Goal: Check status: Check status

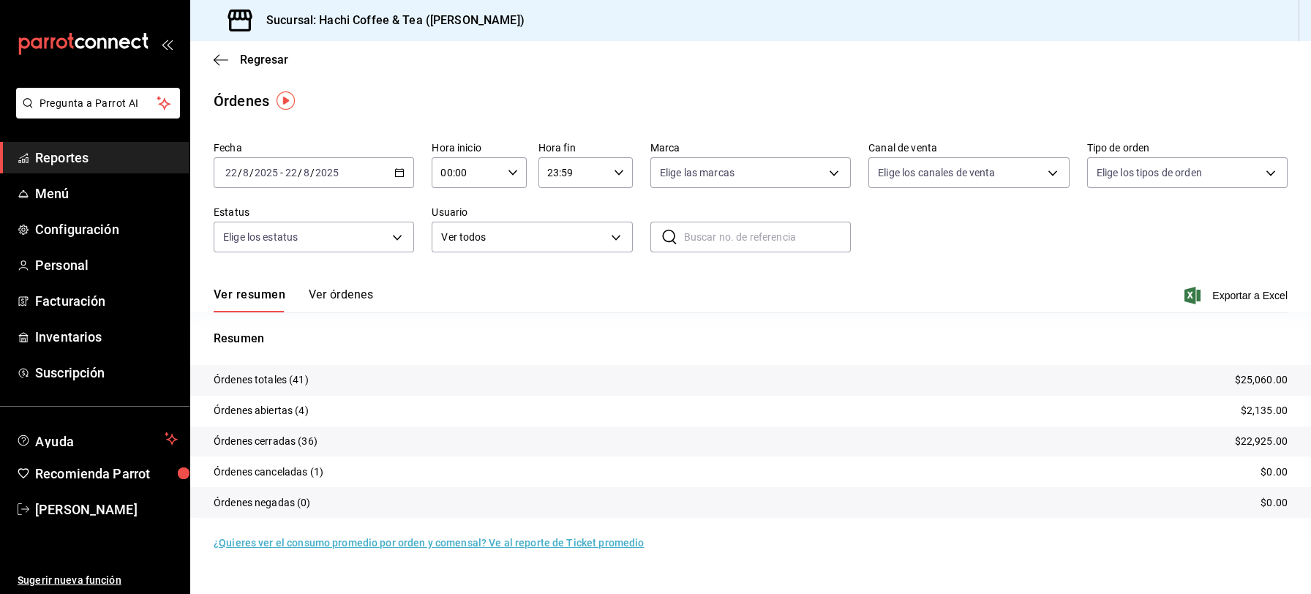
click at [43, 158] on span "Reportes" at bounding box center [106, 158] width 143 height 20
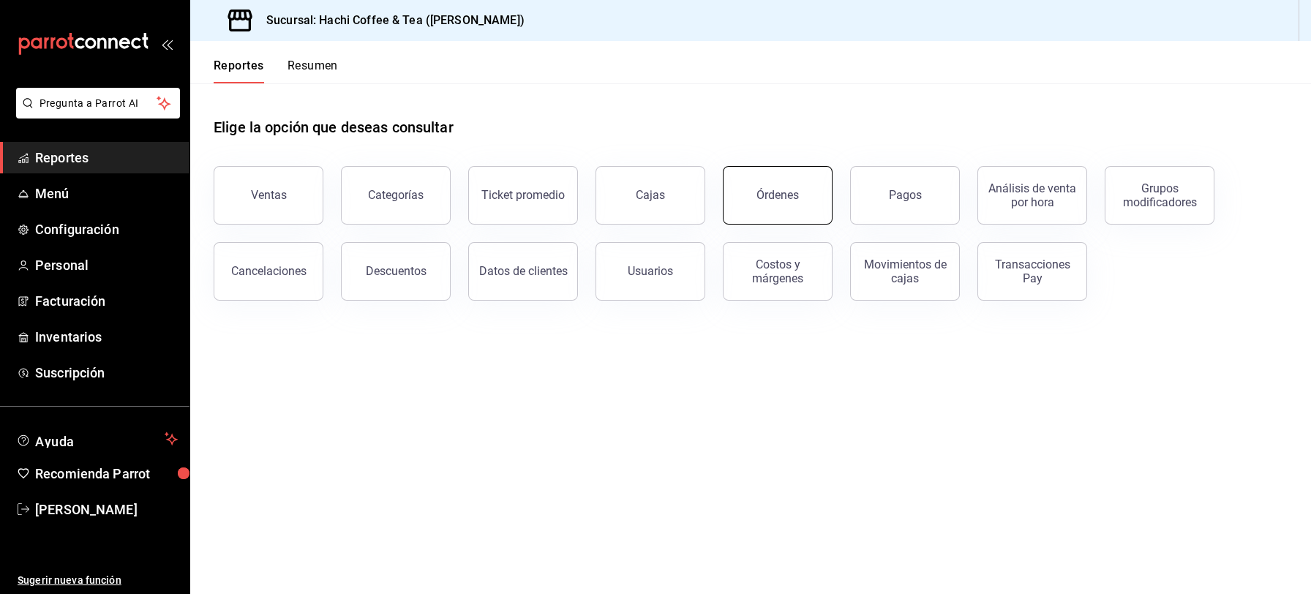
click at [767, 198] on div "Órdenes" at bounding box center [777, 195] width 42 height 14
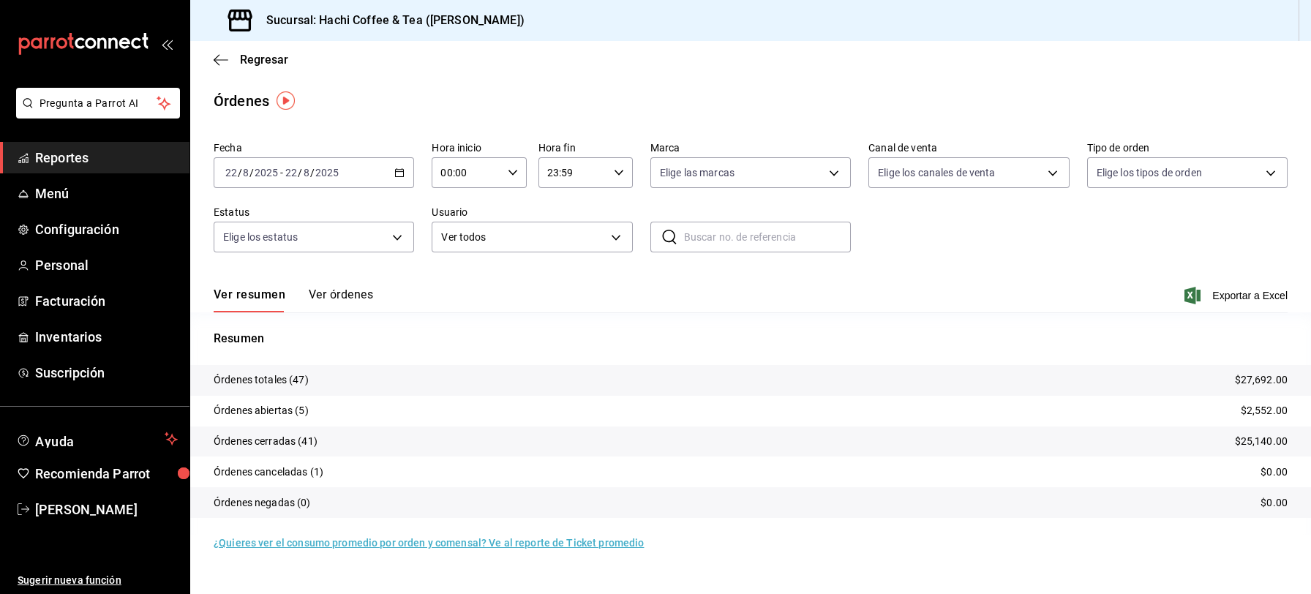
click at [404, 172] on icon "button" at bounding box center [399, 172] width 10 height 10
click at [244, 381] on span "Rango de fechas" at bounding box center [282, 381] width 113 height 15
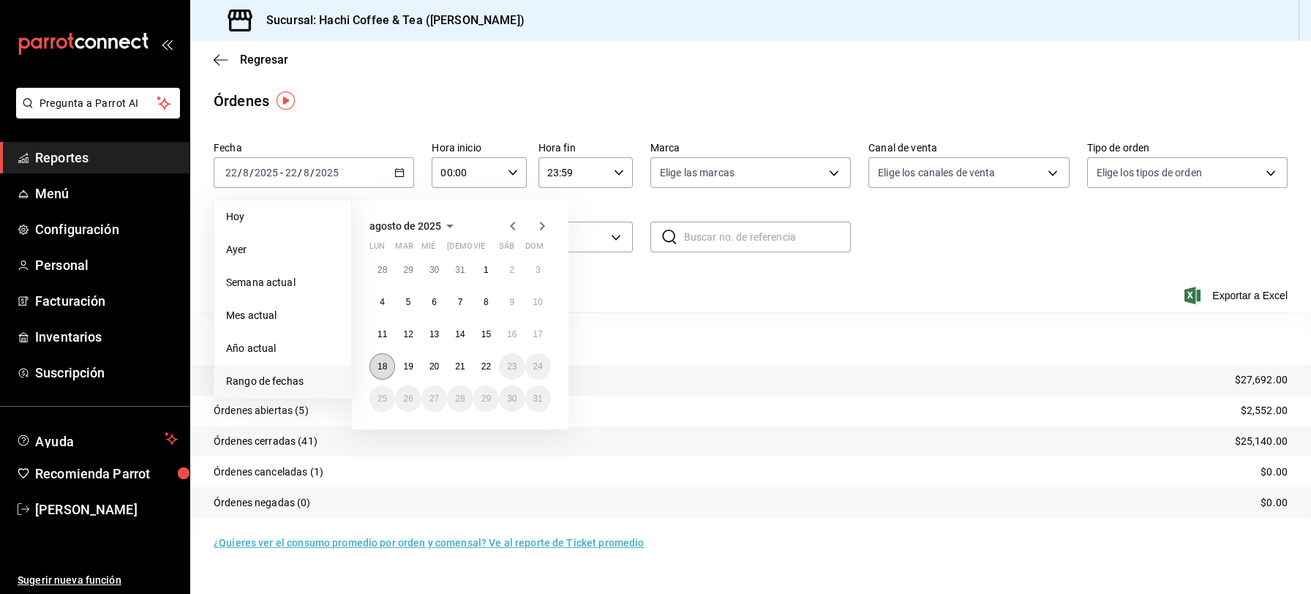
click at [378, 371] on abbr "18" at bounding box center [382, 366] width 10 height 10
click at [489, 368] on abbr "22" at bounding box center [486, 366] width 10 height 10
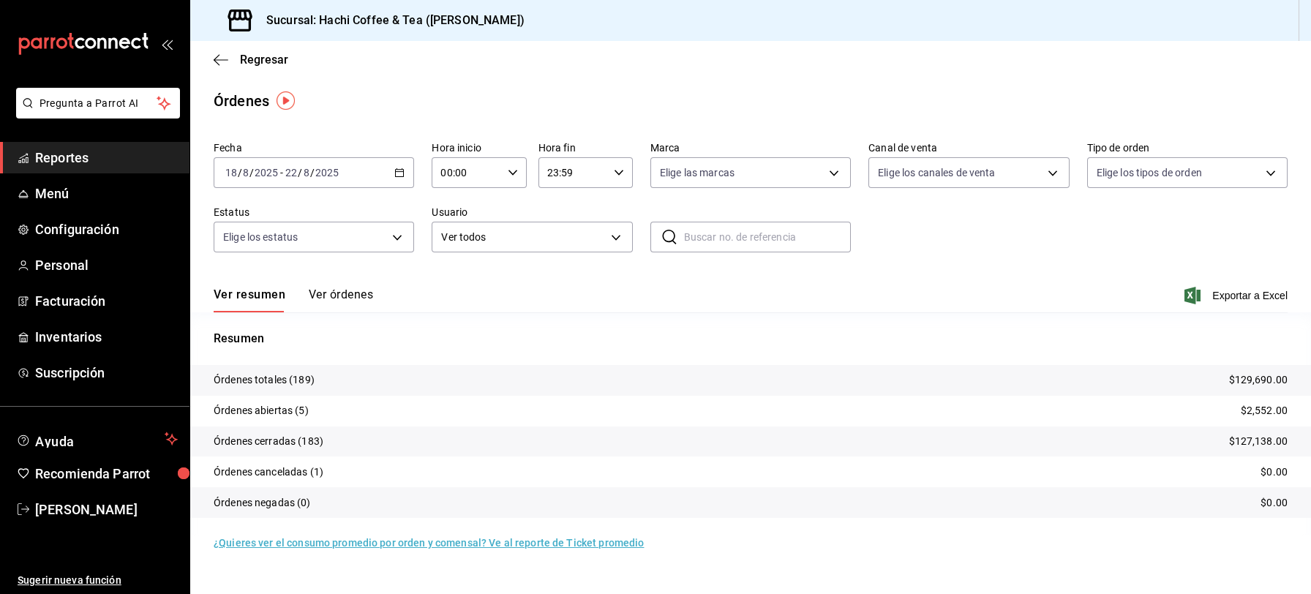
click at [399, 176] on \(Stroke\) "button" at bounding box center [399, 173] width 9 height 8
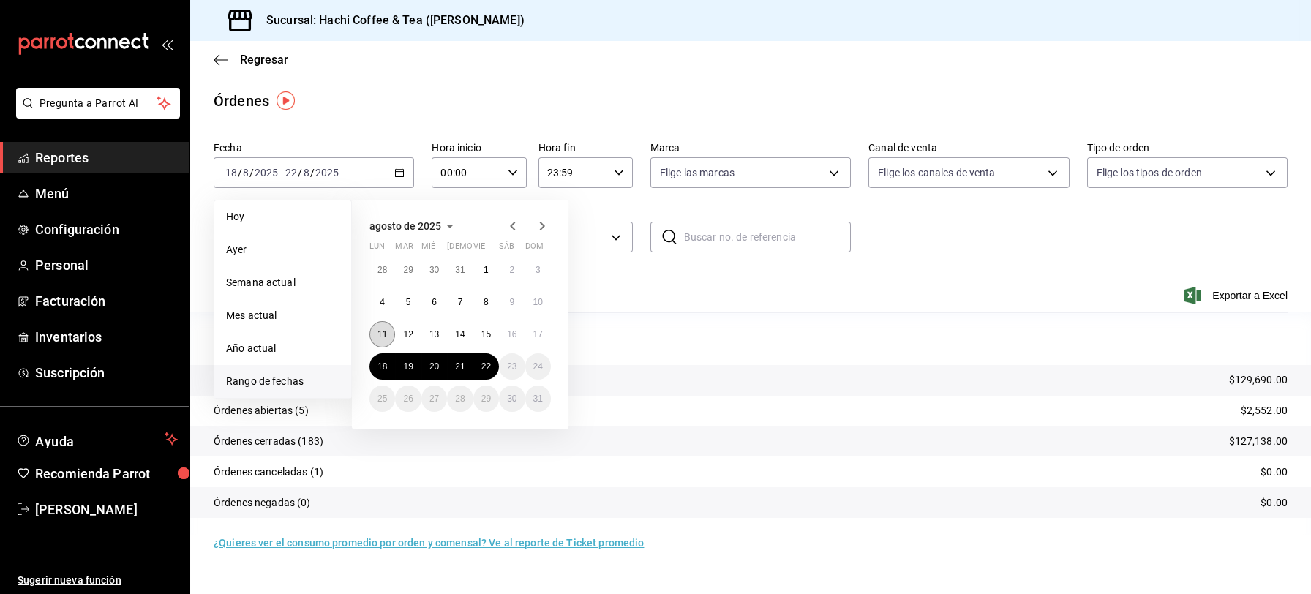
click at [381, 331] on abbr "11" at bounding box center [382, 334] width 10 height 10
click at [490, 336] on abbr "15" at bounding box center [486, 334] width 10 height 10
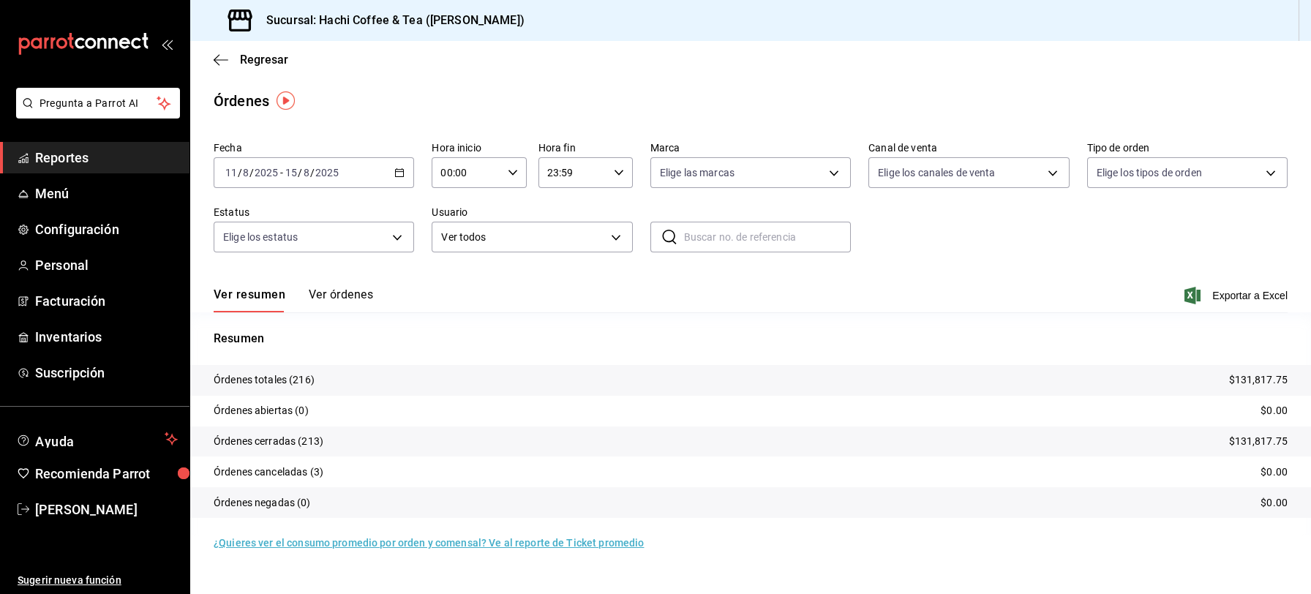
click at [402, 176] on \(Stroke\) "button" at bounding box center [399, 173] width 9 height 8
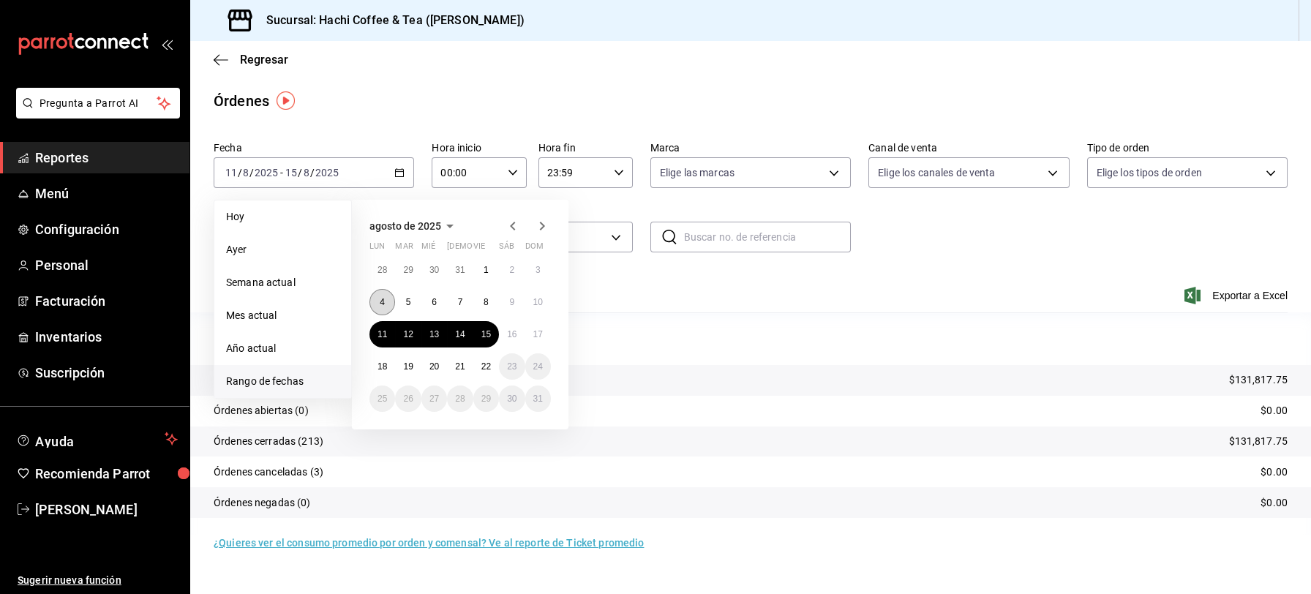
click at [377, 307] on button "4" at bounding box center [382, 302] width 26 height 26
click at [487, 309] on button "8" at bounding box center [486, 302] width 26 height 26
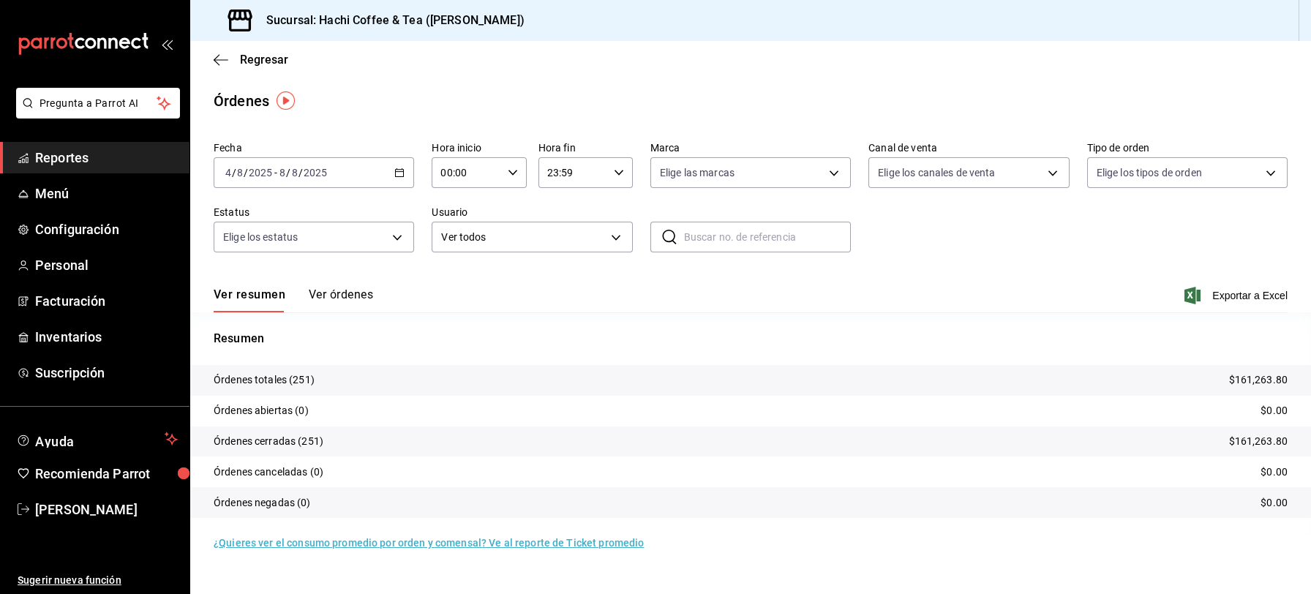
click at [399, 176] on icon "button" at bounding box center [399, 172] width 10 height 10
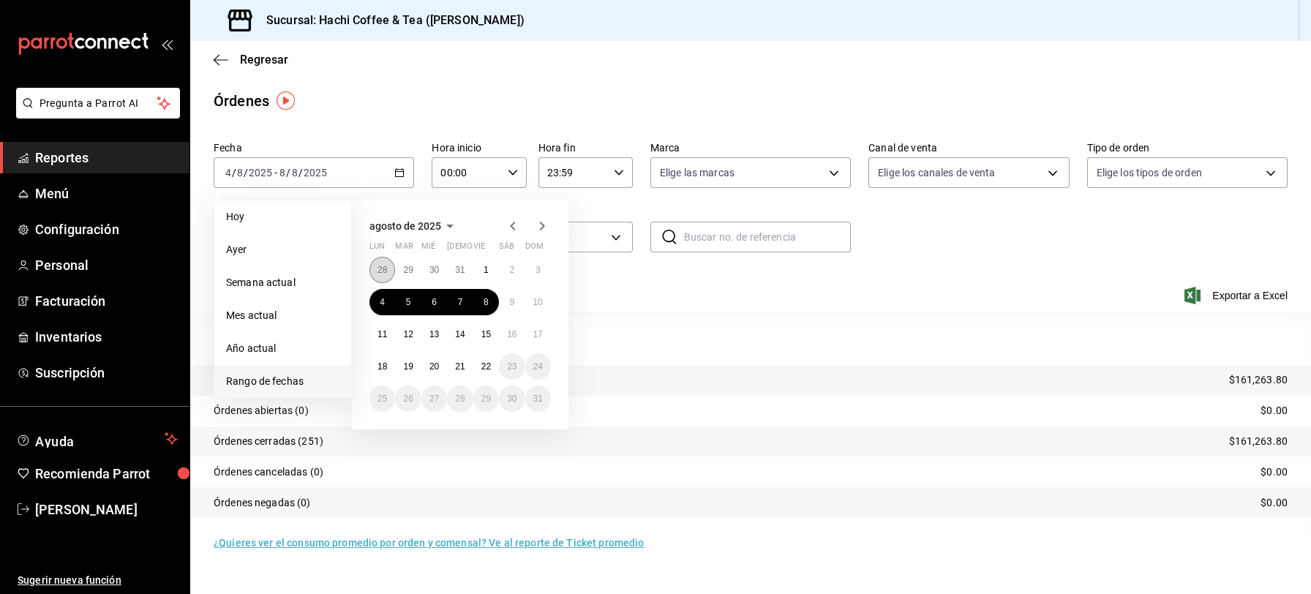
click at [378, 266] on abbr "28" at bounding box center [382, 270] width 10 height 10
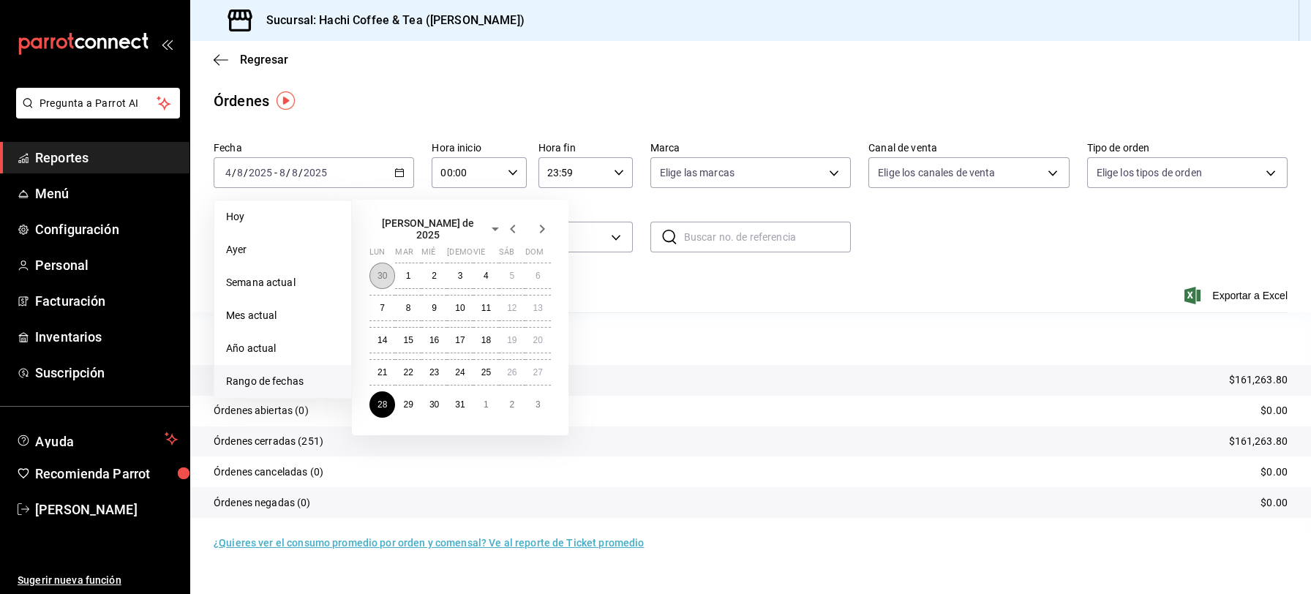
click at [375, 275] on button "30" at bounding box center [382, 276] width 26 height 26
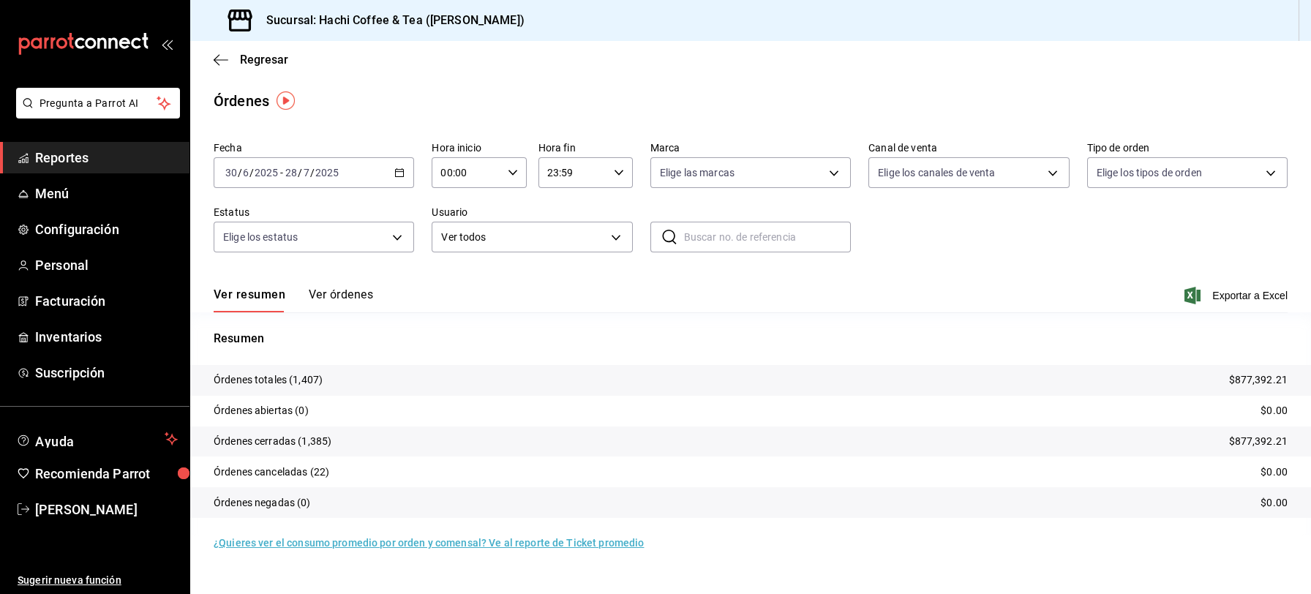
click at [398, 170] on icon "button" at bounding box center [399, 172] width 10 height 10
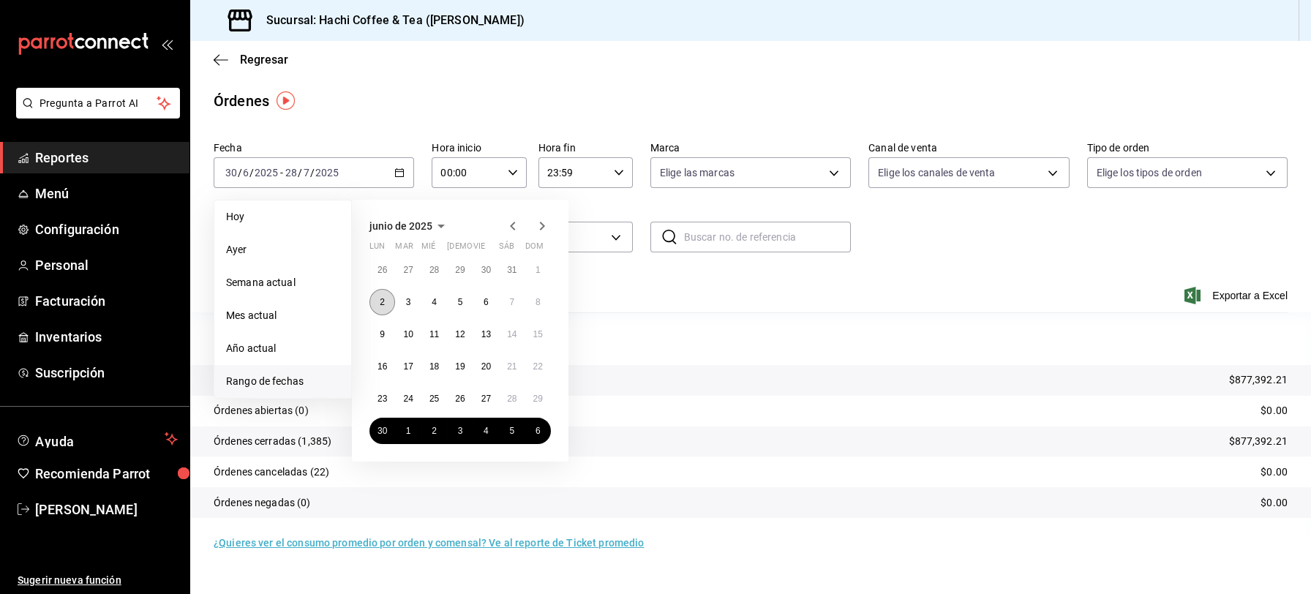
click at [380, 301] on abbr "2" at bounding box center [382, 302] width 5 height 10
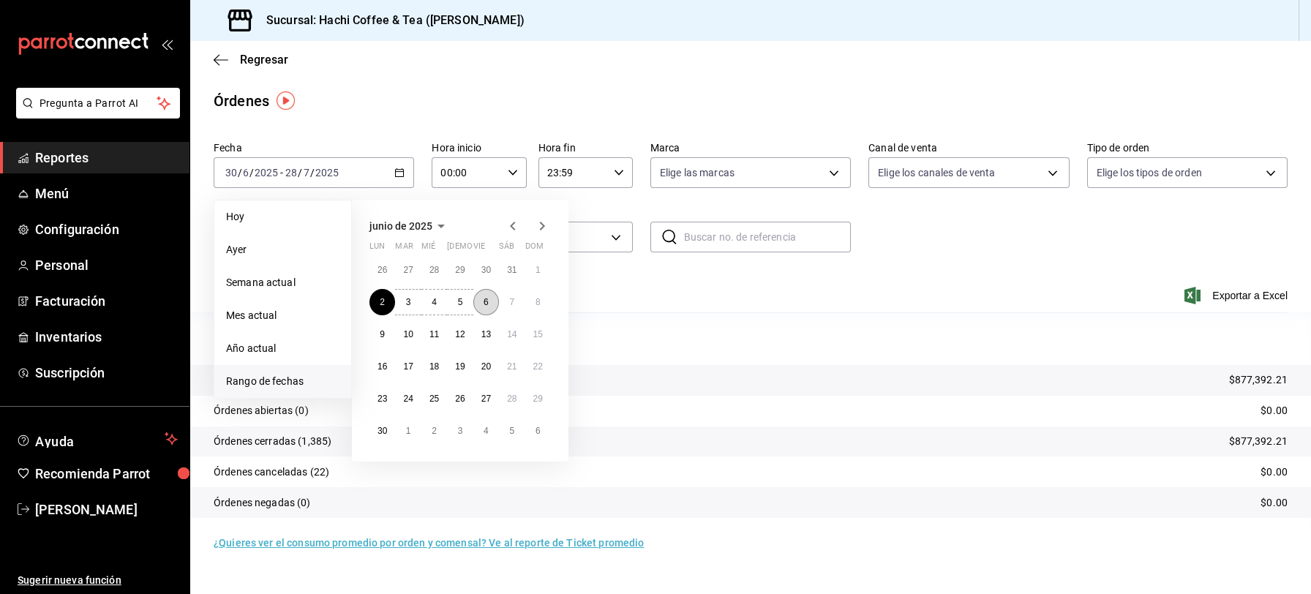
click at [485, 306] on button "6" at bounding box center [486, 302] width 26 height 26
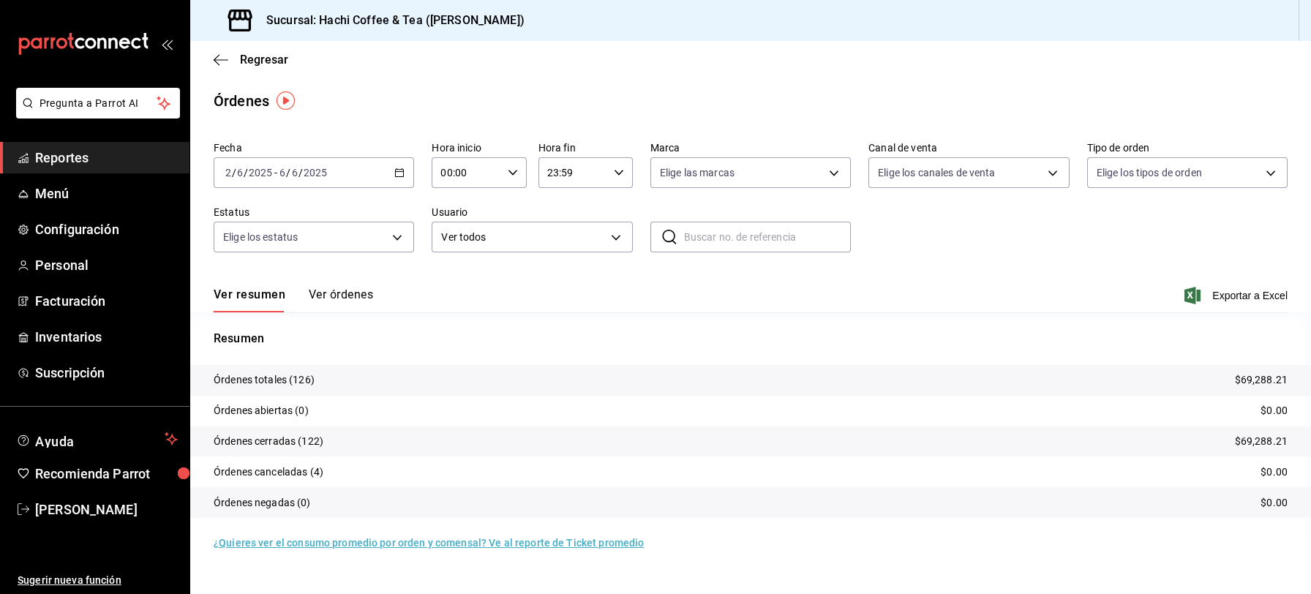
click at [396, 174] on icon "button" at bounding box center [399, 172] width 10 height 10
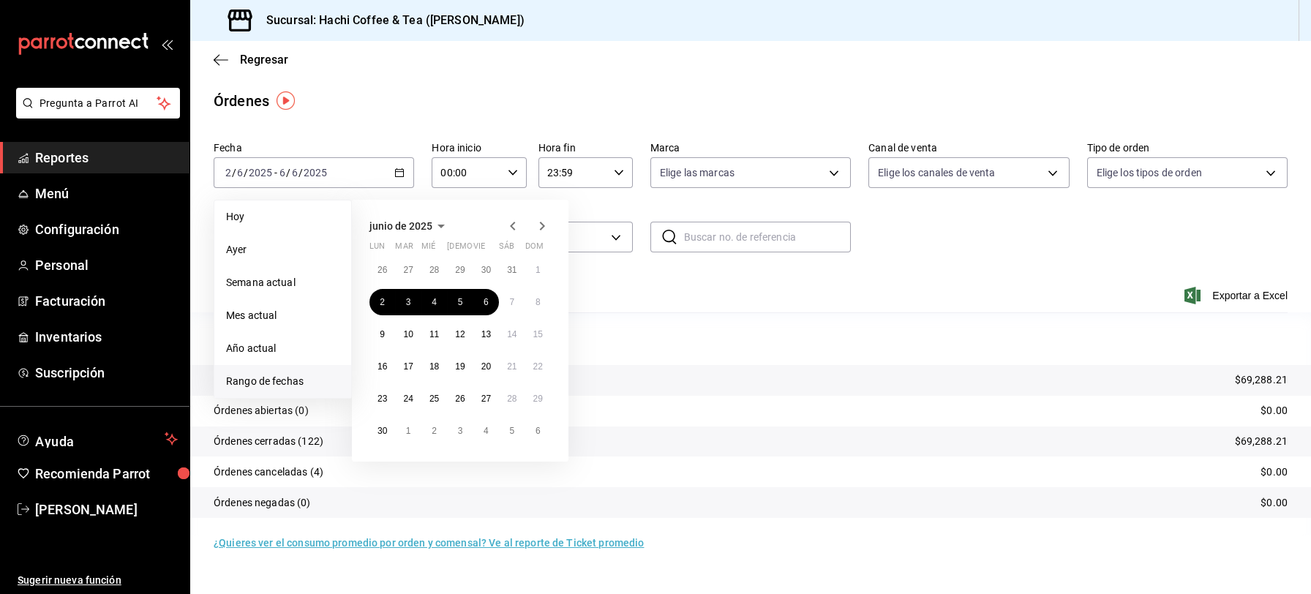
click at [539, 228] on icon "button" at bounding box center [542, 226] width 18 height 18
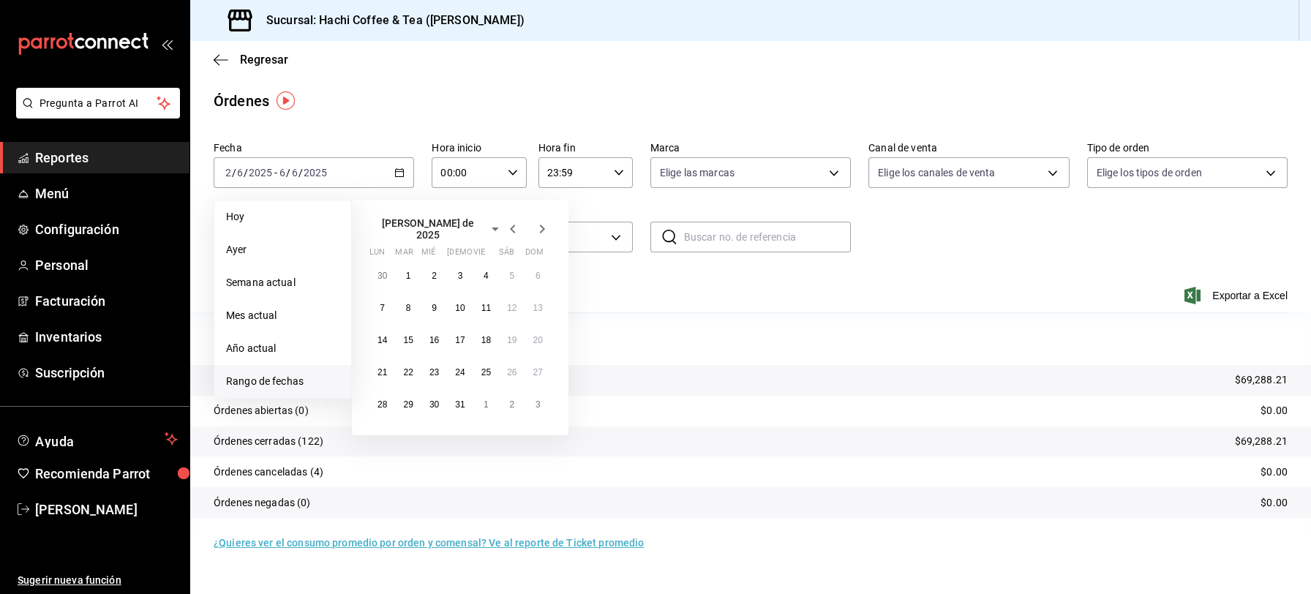
click at [513, 226] on icon "button" at bounding box center [513, 229] width 18 height 18
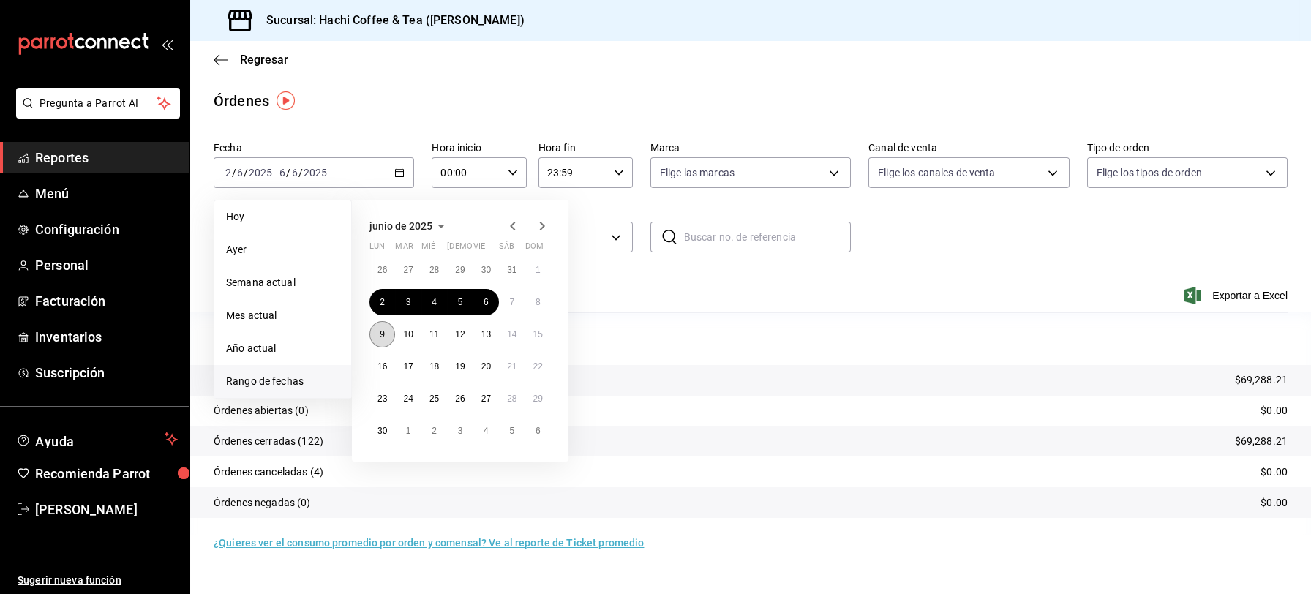
click at [381, 334] on abbr "9" at bounding box center [382, 334] width 5 height 10
click at [491, 330] on button "13" at bounding box center [486, 334] width 26 height 26
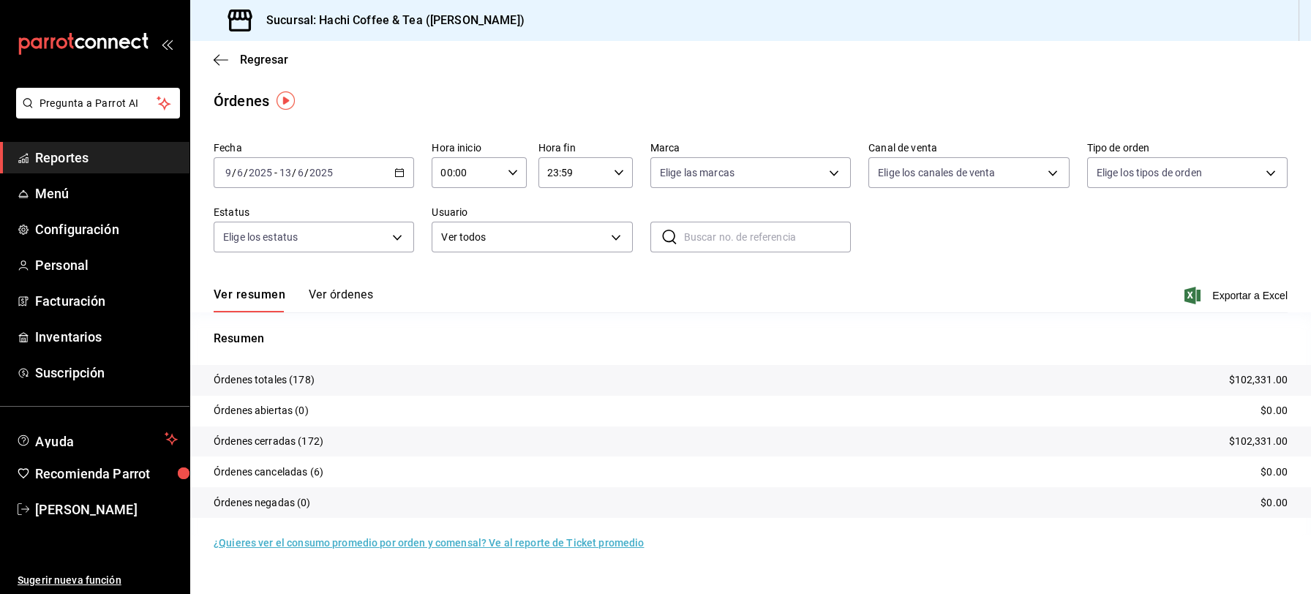
click at [396, 178] on div "[DATE] [DATE] - [DATE] [DATE]" at bounding box center [314, 172] width 200 height 31
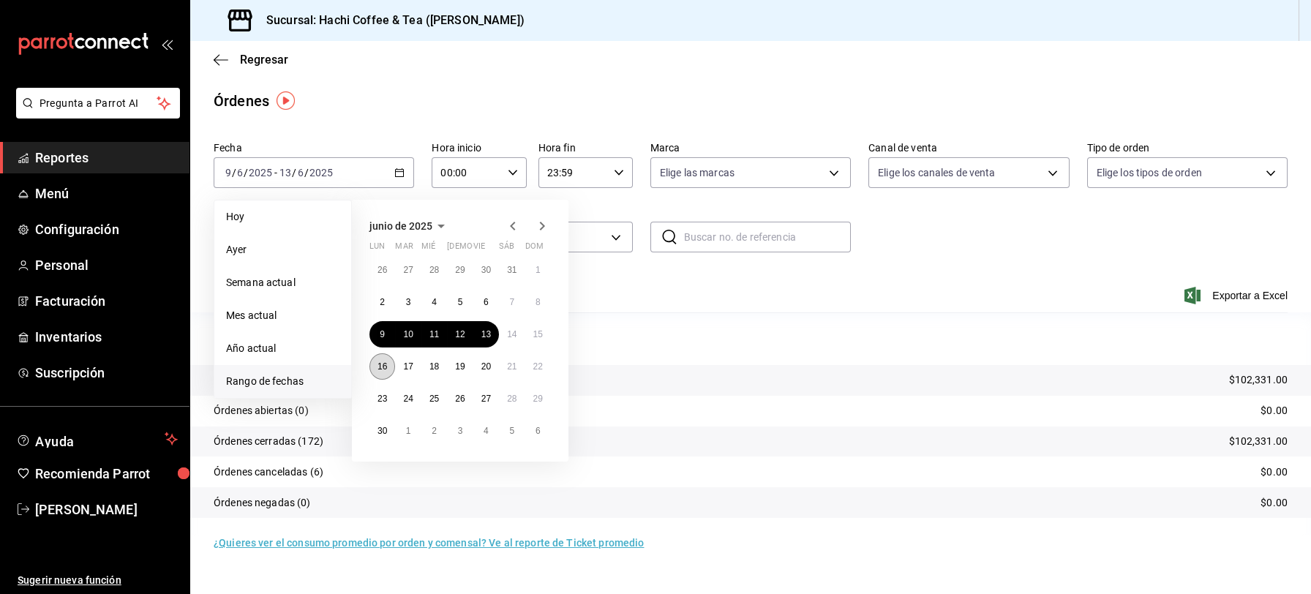
click at [381, 355] on button "16" at bounding box center [382, 366] width 26 height 26
click at [487, 368] on abbr "20" at bounding box center [486, 366] width 10 height 10
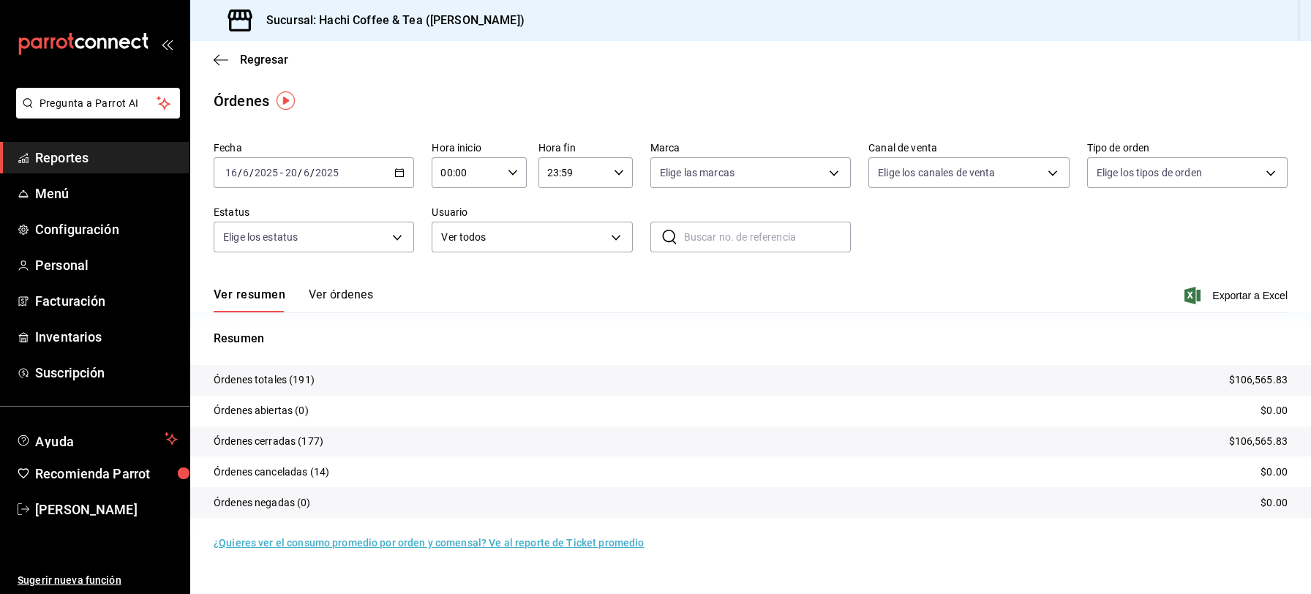
click at [397, 172] on icon "button" at bounding box center [399, 172] width 10 height 10
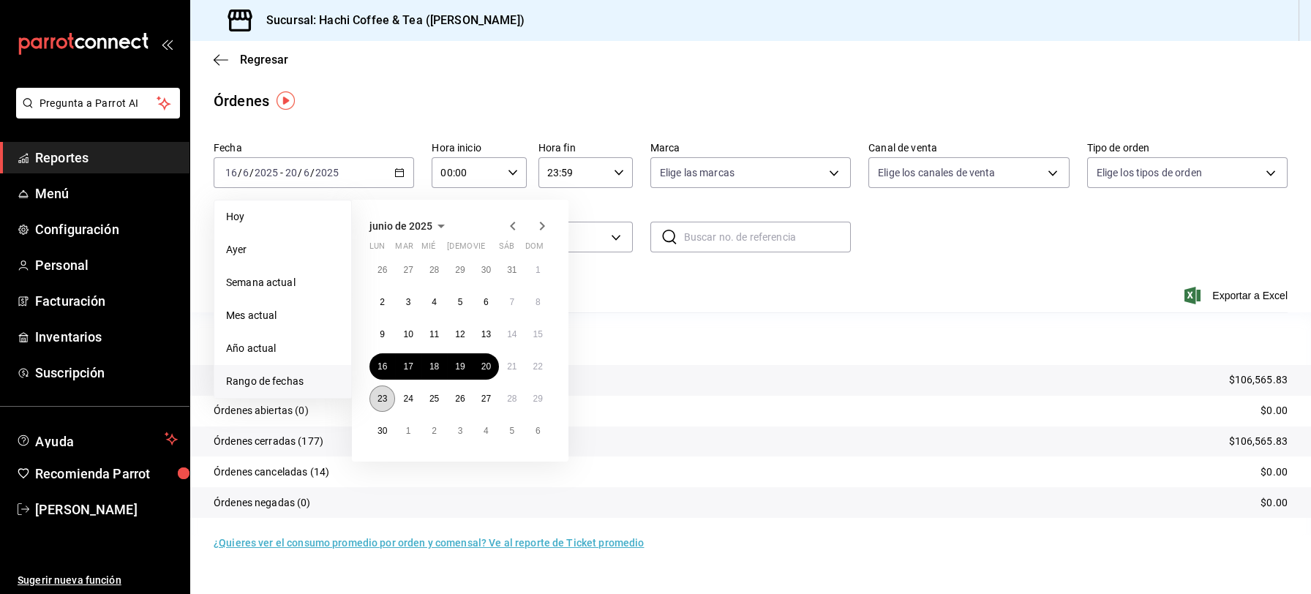
click at [381, 401] on abbr "23" at bounding box center [382, 398] width 10 height 10
click at [486, 396] on abbr "27" at bounding box center [486, 398] width 10 height 10
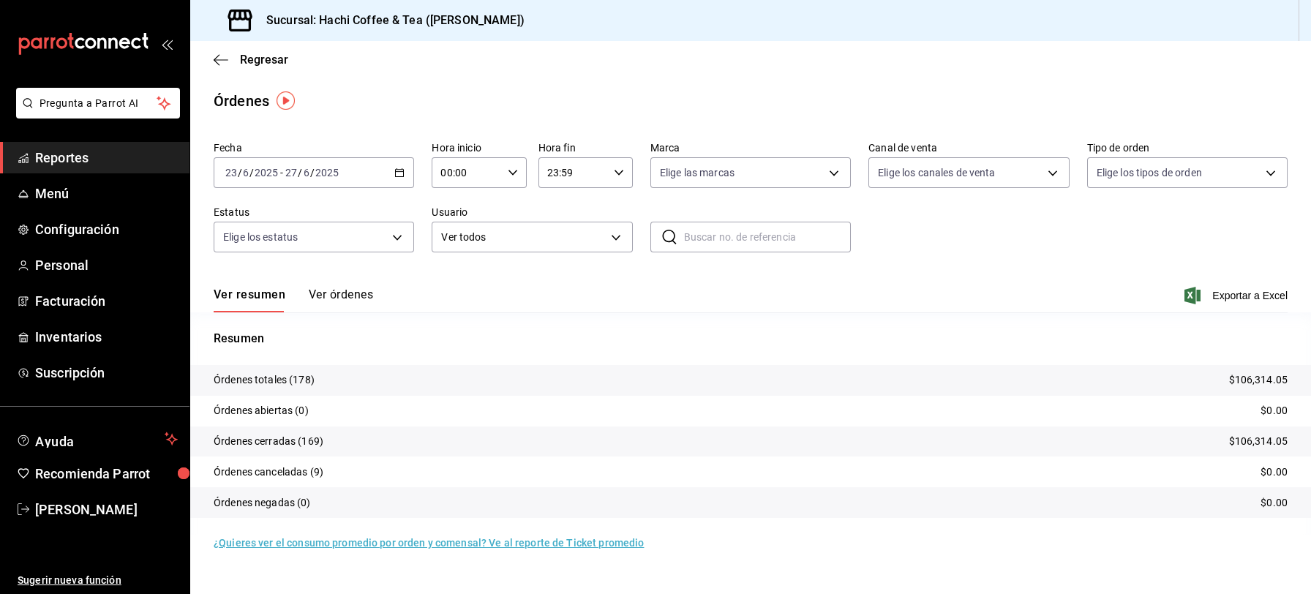
click at [399, 172] on icon "button" at bounding box center [399, 172] width 10 height 10
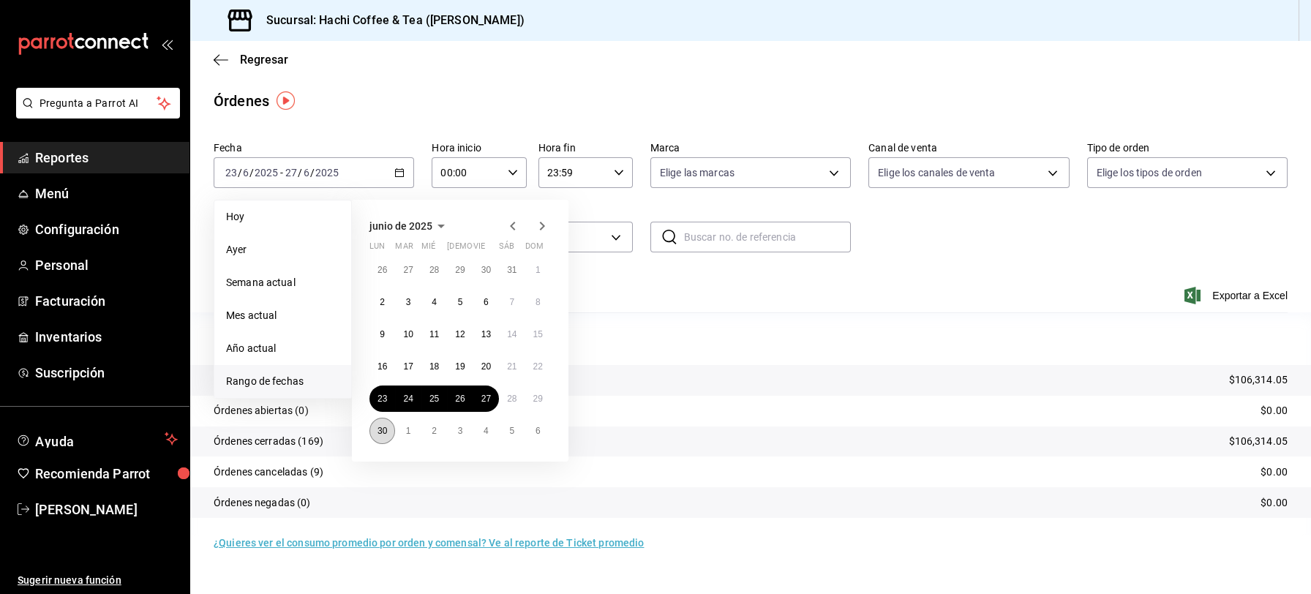
click at [388, 429] on button "30" at bounding box center [382, 431] width 26 height 26
click at [483, 431] on abbr "4" at bounding box center [485, 431] width 5 height 10
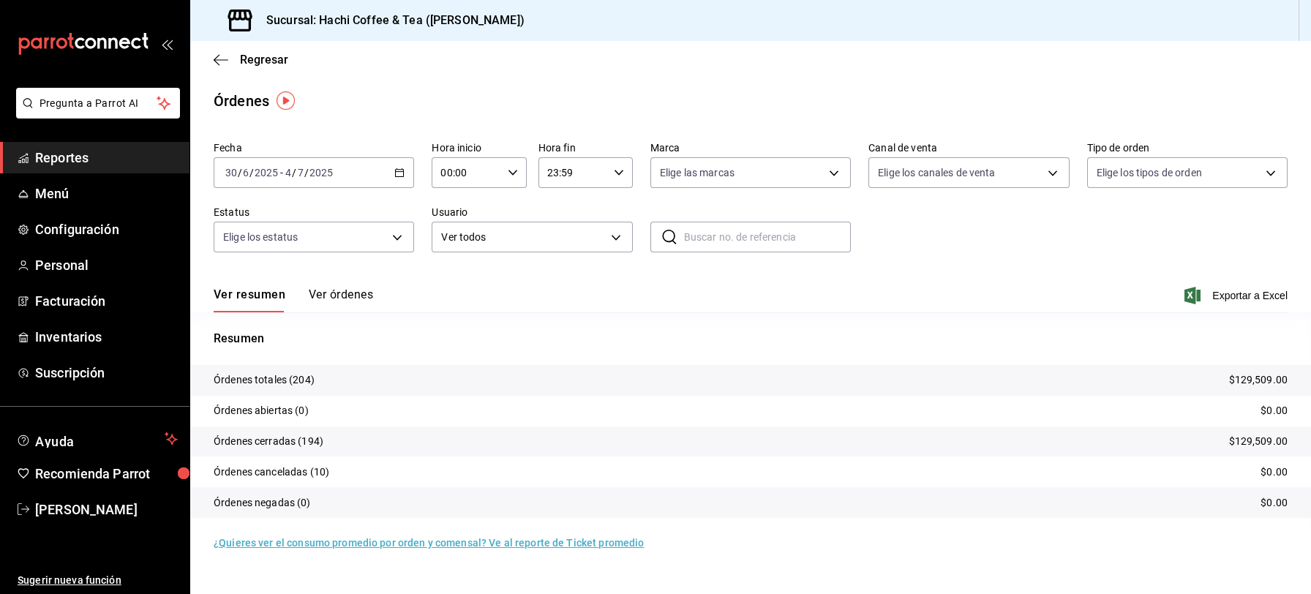
click at [393, 171] on div "[DATE] [DATE] - [DATE] [DATE]" at bounding box center [314, 172] width 200 height 31
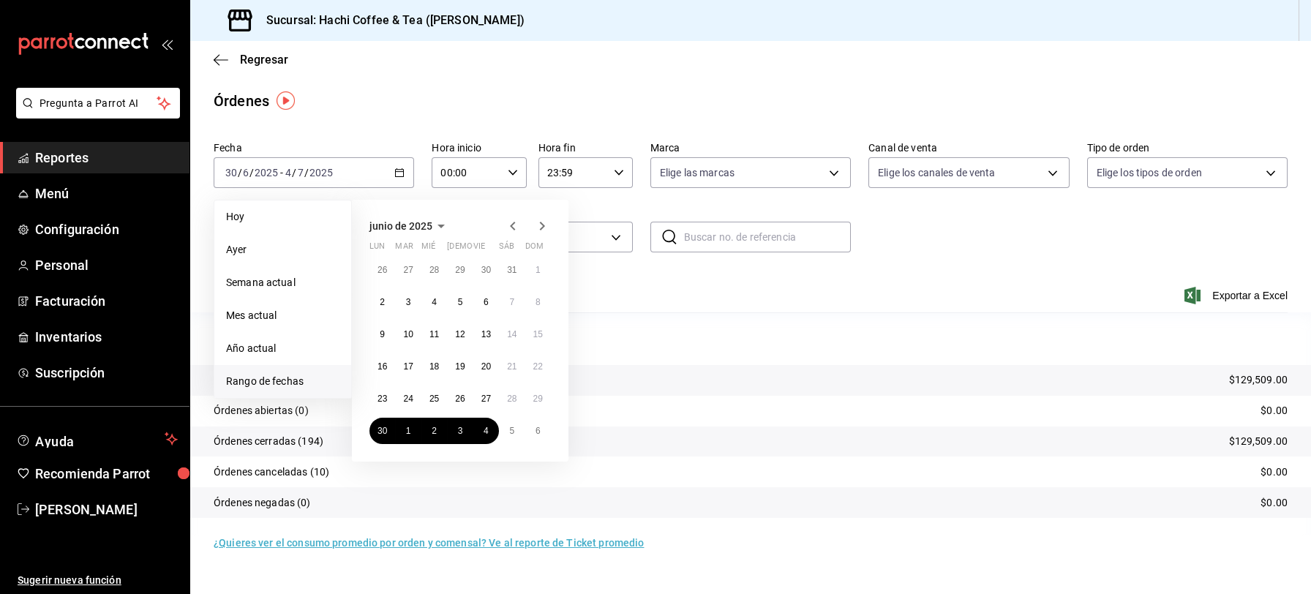
click at [540, 229] on icon "button" at bounding box center [542, 226] width 5 height 9
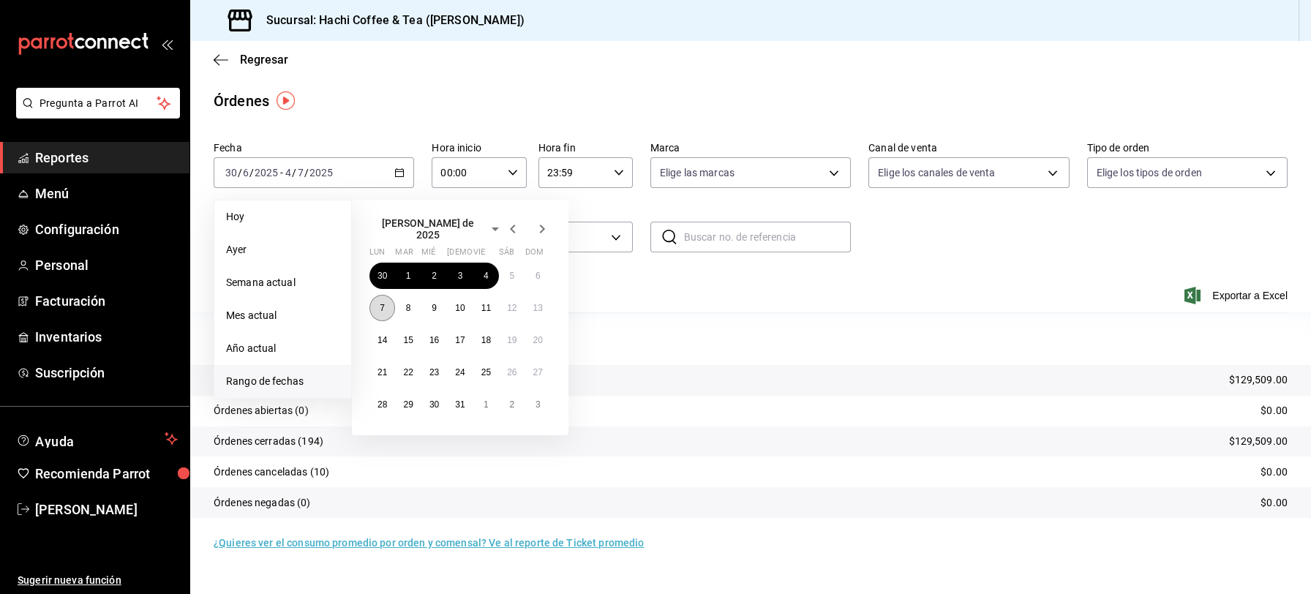
click at [382, 306] on abbr "7" at bounding box center [382, 308] width 5 height 10
click at [487, 303] on abbr "11" at bounding box center [486, 308] width 10 height 10
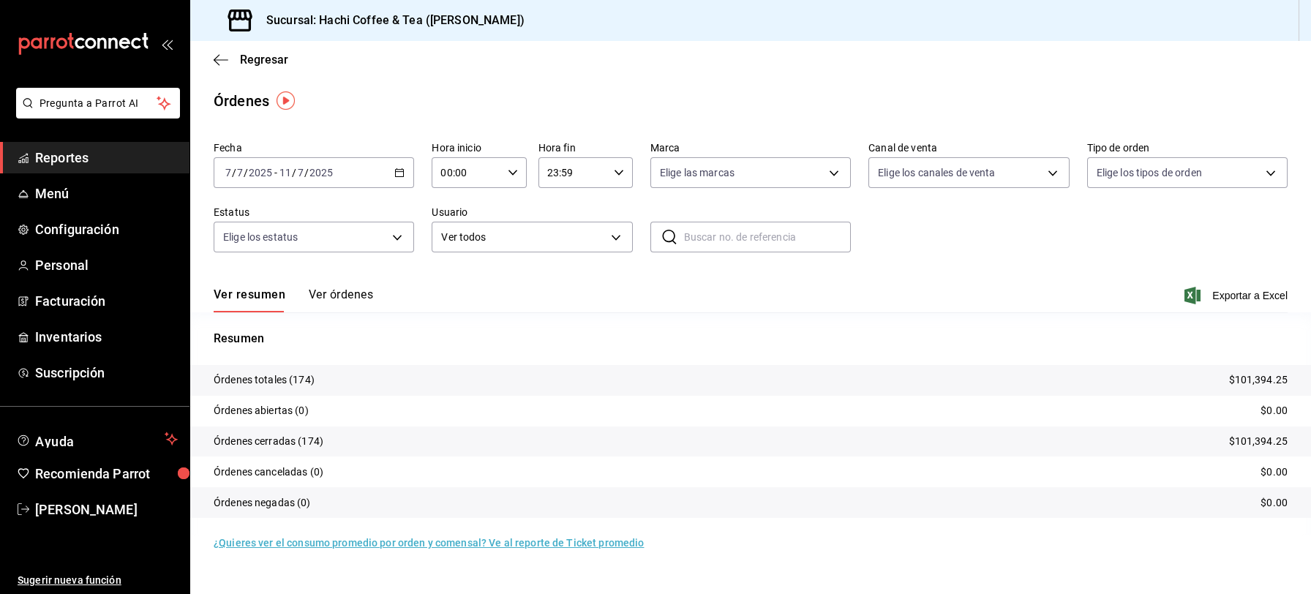
click at [396, 175] on \(Stroke\) "button" at bounding box center [399, 173] width 9 height 8
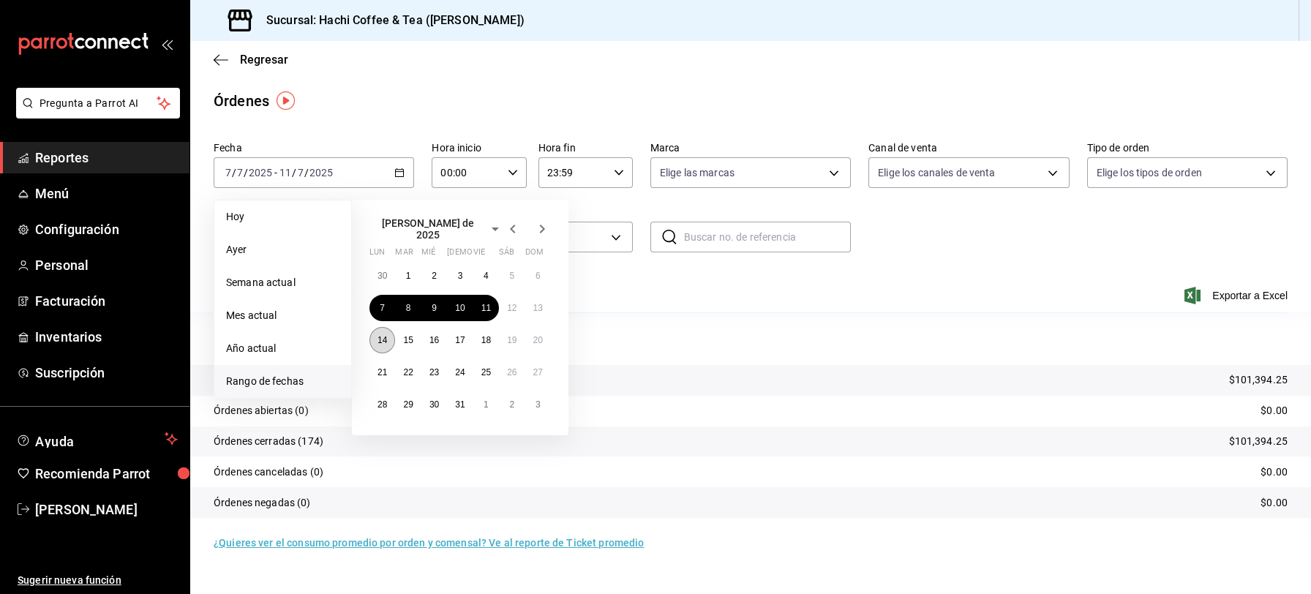
click at [384, 335] on abbr "14" at bounding box center [382, 340] width 10 height 10
click at [485, 335] on abbr "18" at bounding box center [486, 340] width 10 height 10
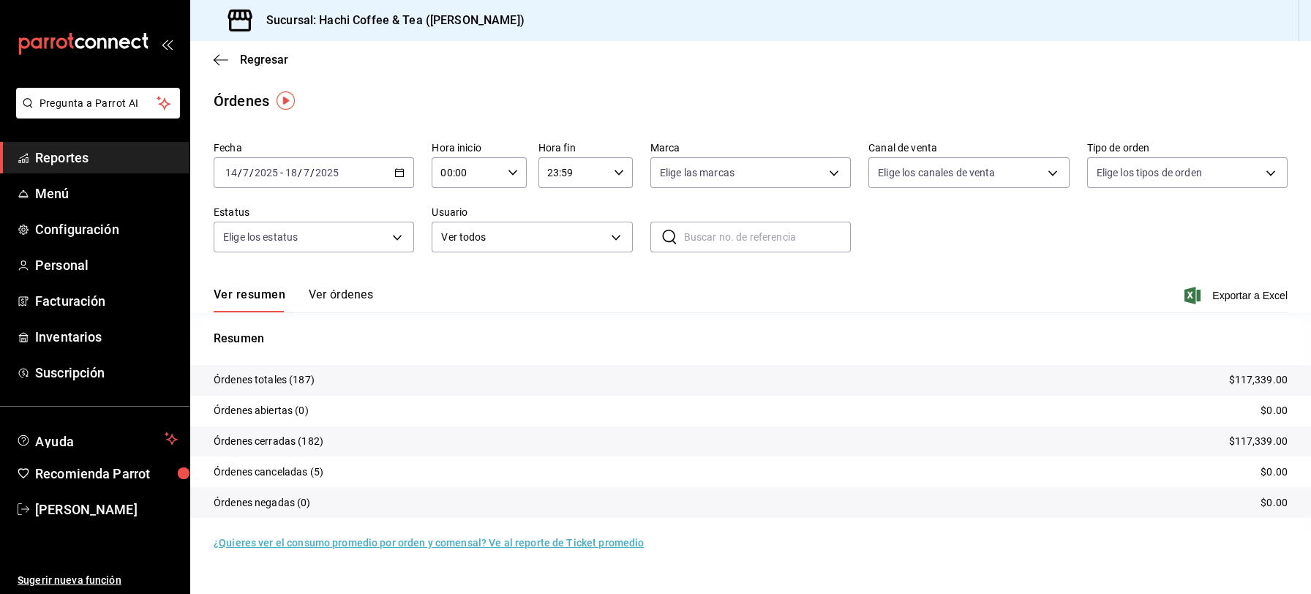
click at [397, 175] on icon "button" at bounding box center [399, 172] width 10 height 10
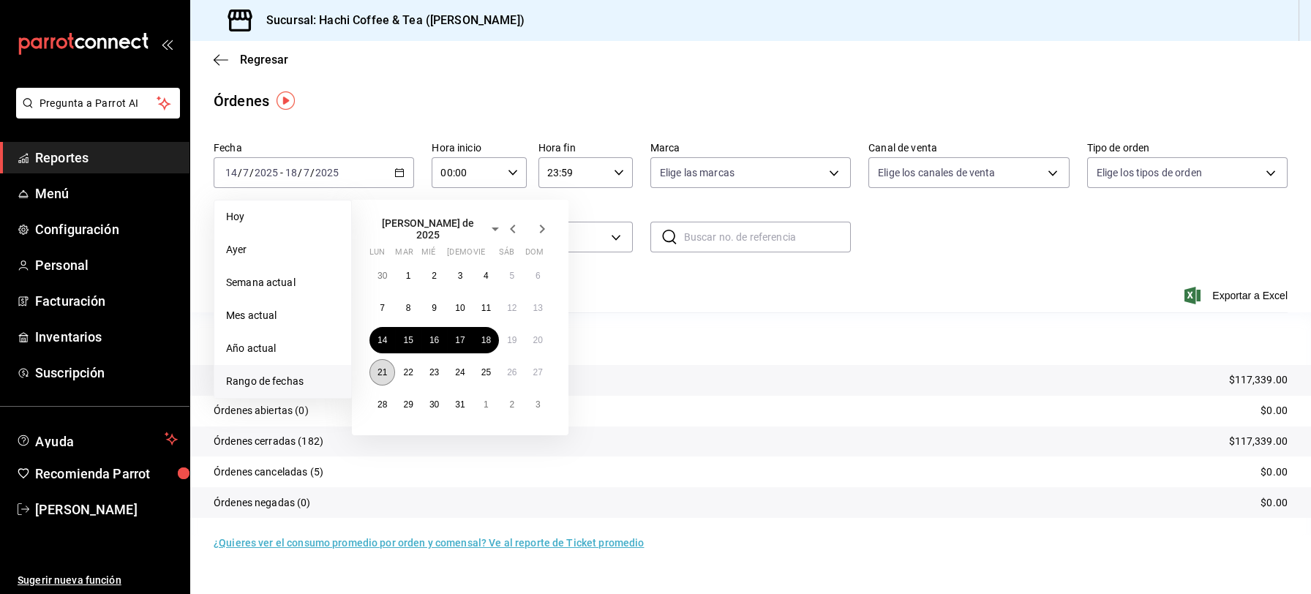
click at [382, 359] on button "21" at bounding box center [382, 372] width 26 height 26
click at [487, 368] on abbr "25" at bounding box center [486, 372] width 10 height 10
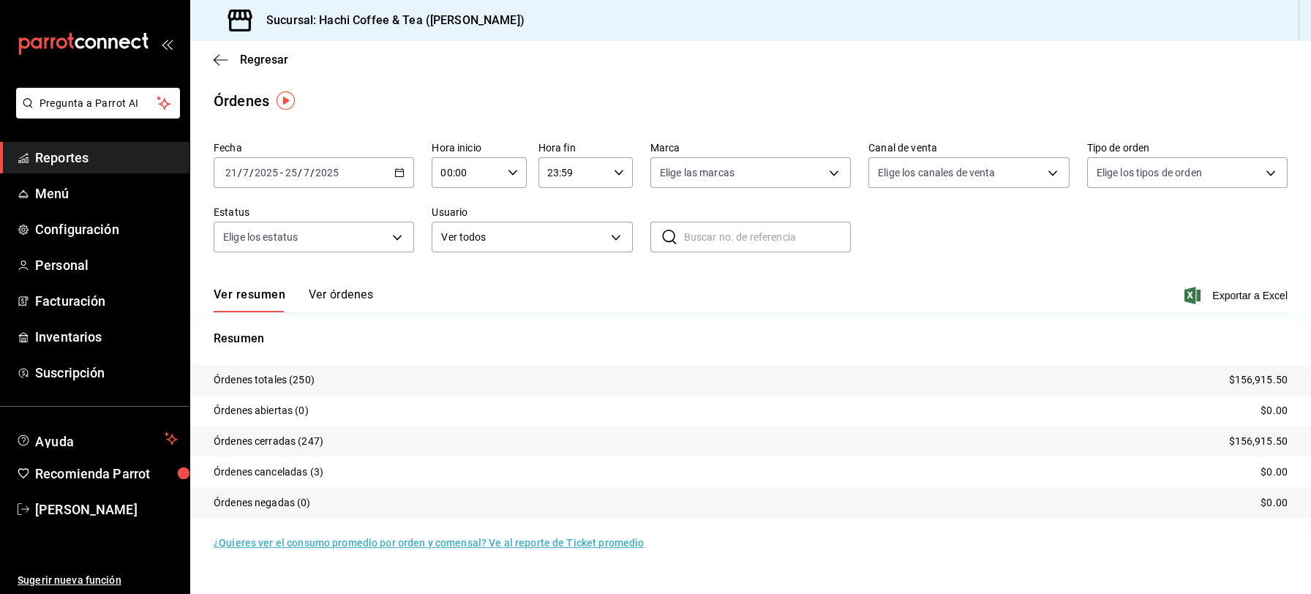
click at [399, 171] on \(Stroke\) "button" at bounding box center [400, 171] width 8 height 1
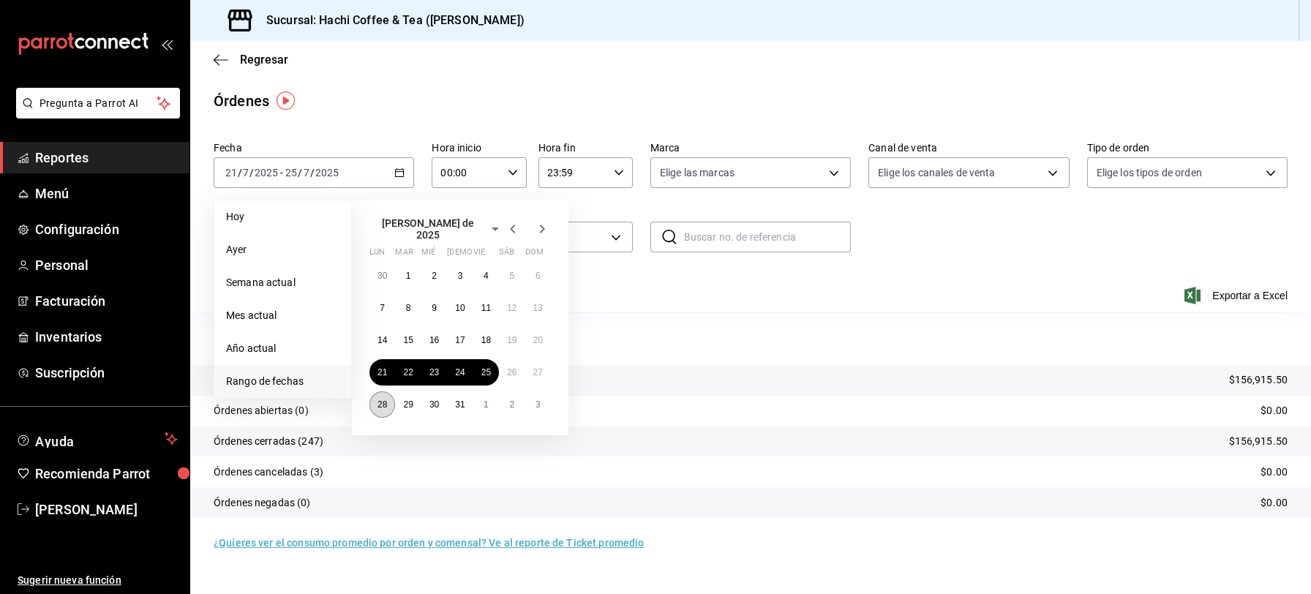
click at [385, 407] on button "28" at bounding box center [382, 404] width 26 height 26
click at [486, 406] on button "1" at bounding box center [486, 404] width 26 height 26
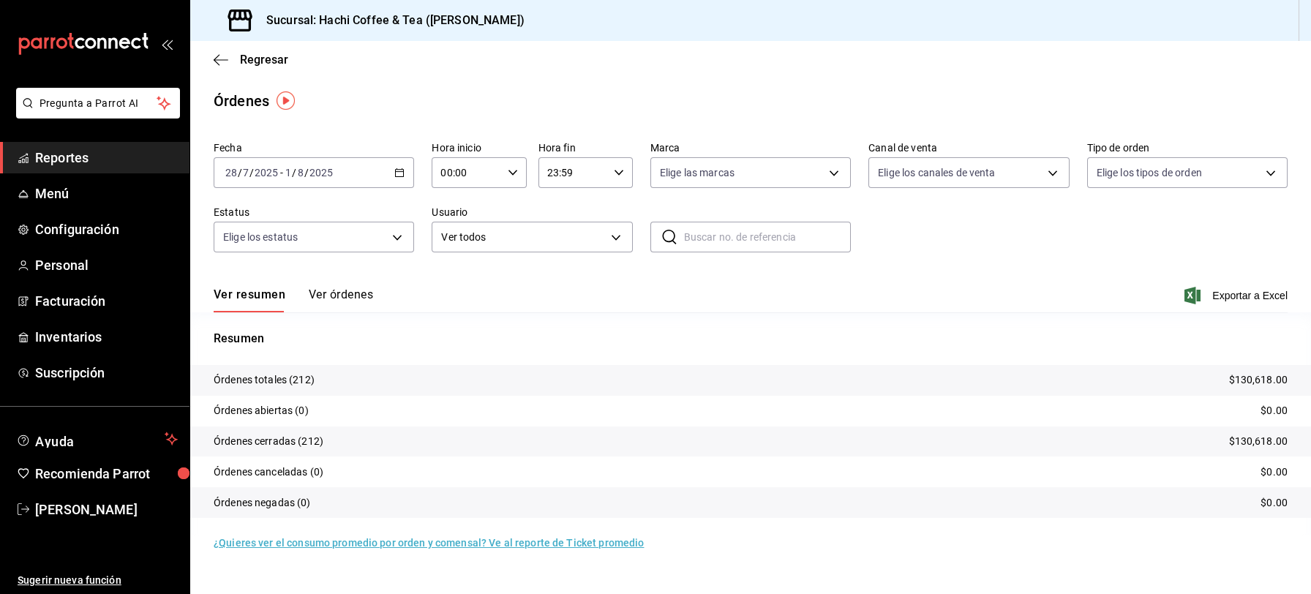
click at [403, 167] on icon "button" at bounding box center [399, 172] width 10 height 10
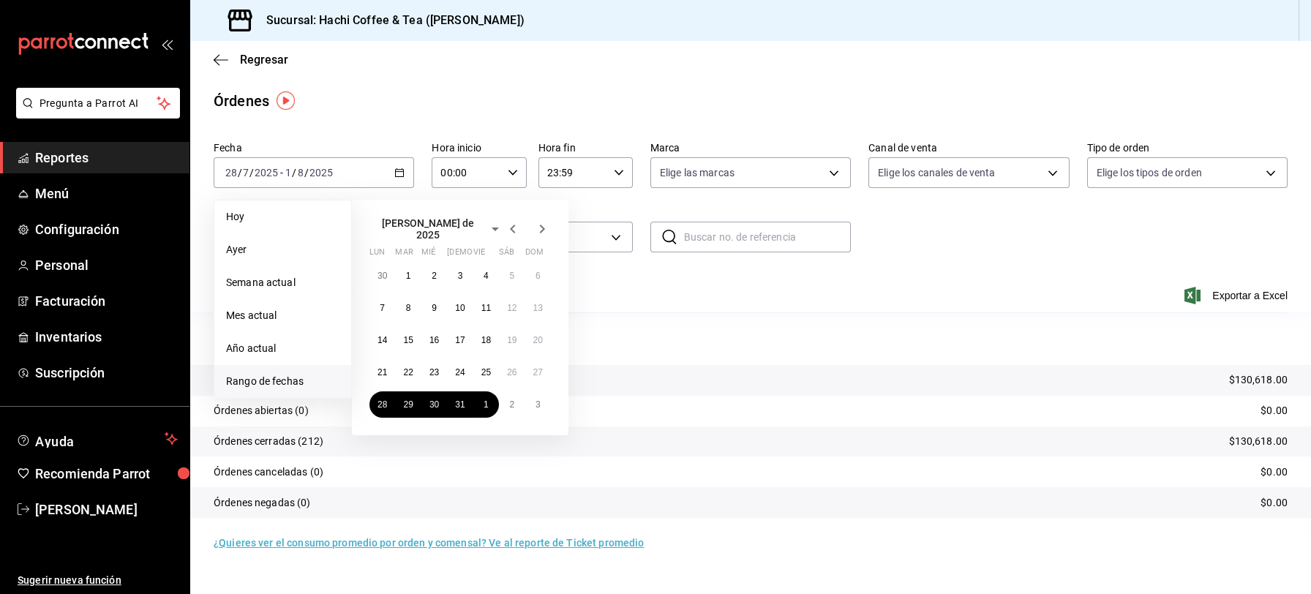
click at [540, 225] on icon "button" at bounding box center [542, 229] width 5 height 9
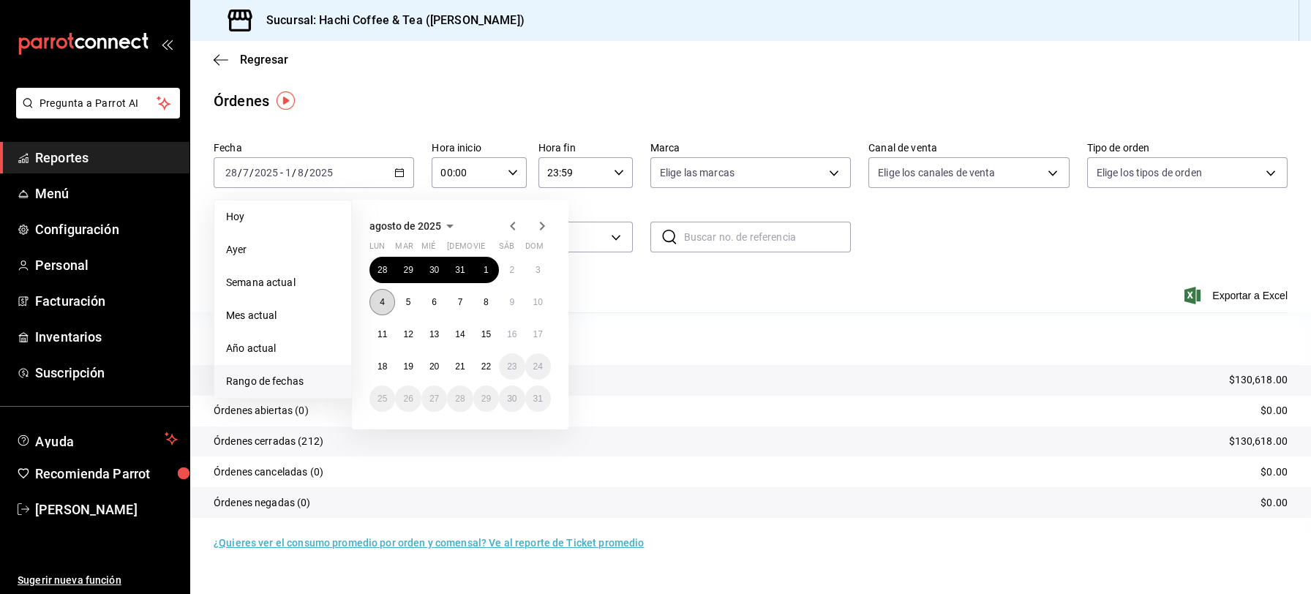
click at [381, 302] on abbr "4" at bounding box center [382, 302] width 5 height 10
click at [488, 299] on button "8" at bounding box center [486, 302] width 26 height 26
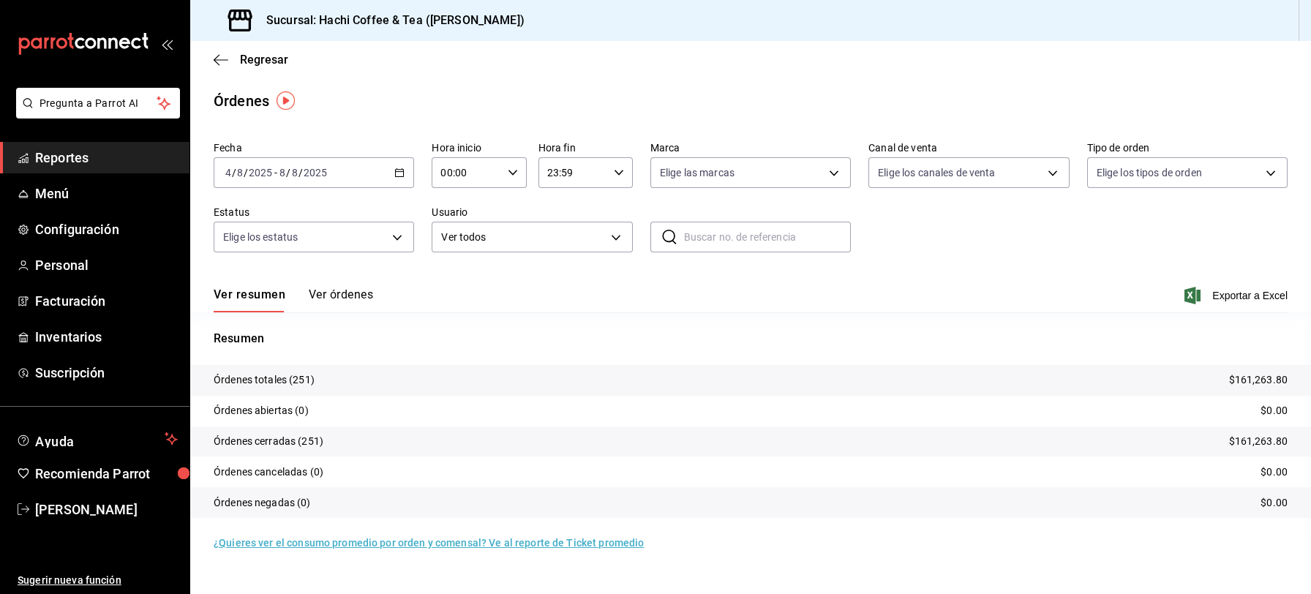
click at [403, 174] on icon "button" at bounding box center [399, 172] width 10 height 10
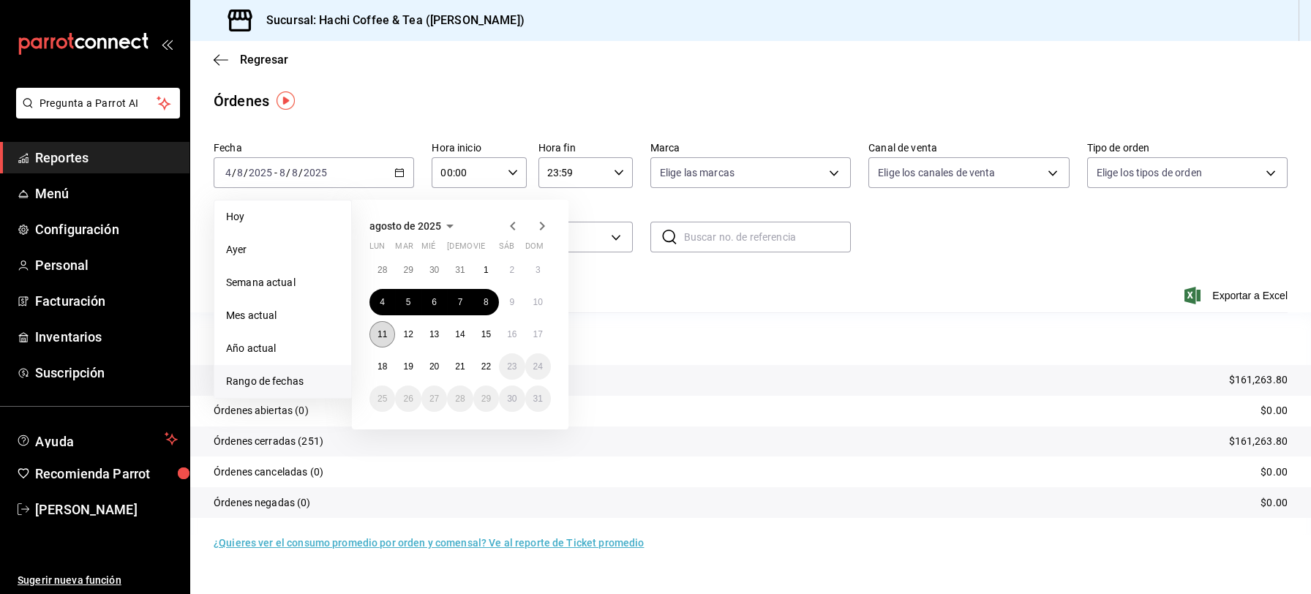
click at [383, 332] on abbr "11" at bounding box center [382, 334] width 10 height 10
click at [481, 335] on abbr "15" at bounding box center [486, 334] width 10 height 10
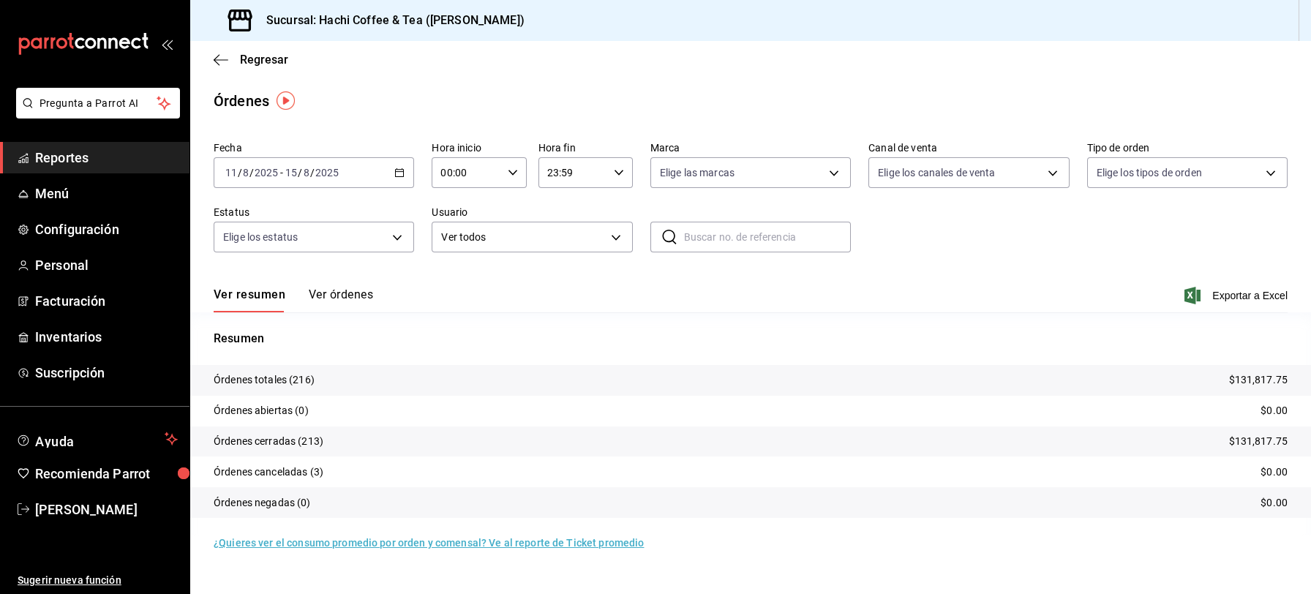
click at [402, 176] on \(Stroke\) "button" at bounding box center [399, 173] width 9 height 8
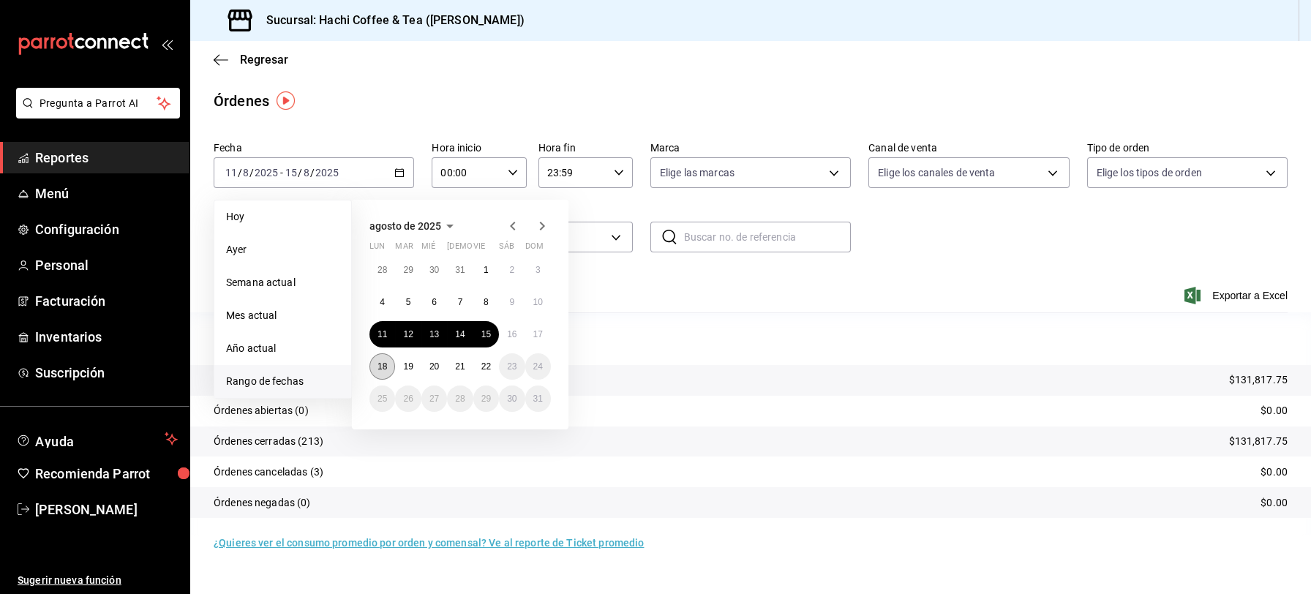
click at [379, 362] on abbr "18" at bounding box center [382, 366] width 10 height 10
click at [482, 373] on button "22" at bounding box center [486, 366] width 26 height 26
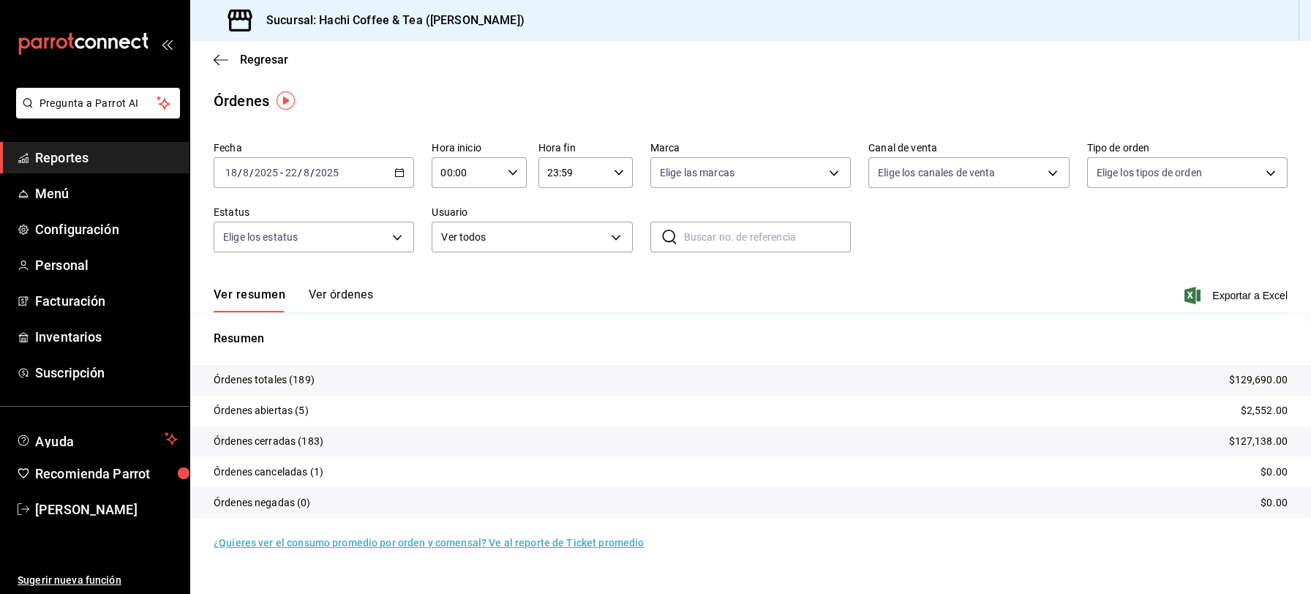
click at [400, 174] on icon "button" at bounding box center [399, 172] width 10 height 10
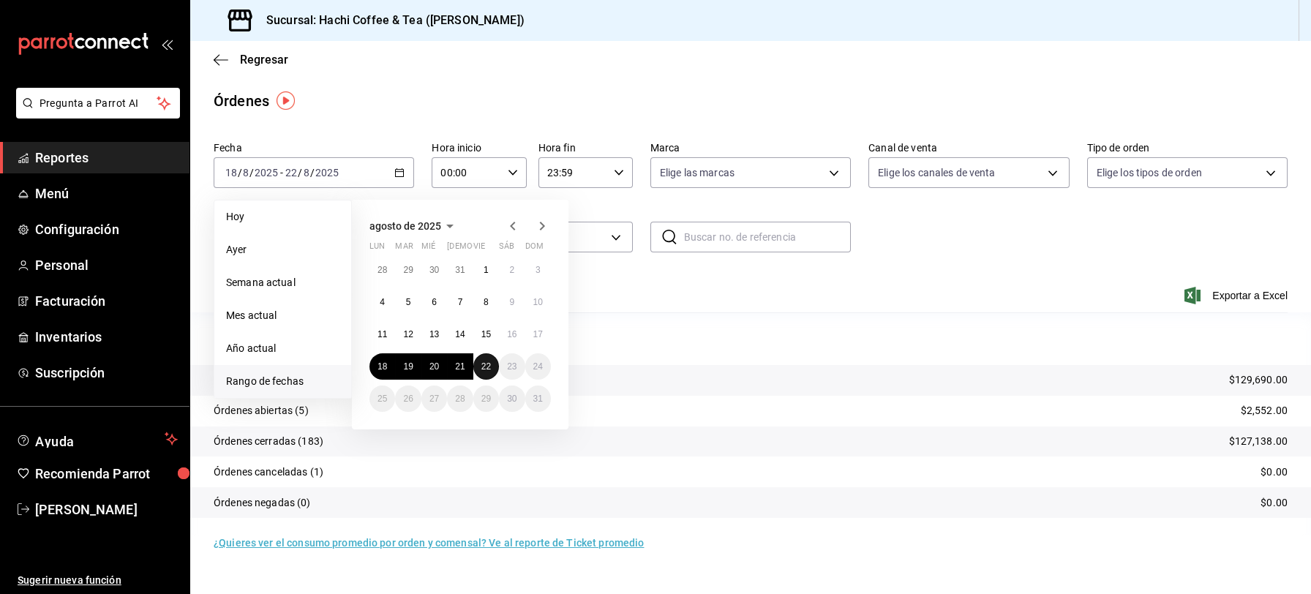
click at [489, 363] on abbr "22" at bounding box center [486, 366] width 10 height 10
click at [463, 364] on abbr "21" at bounding box center [460, 366] width 10 height 10
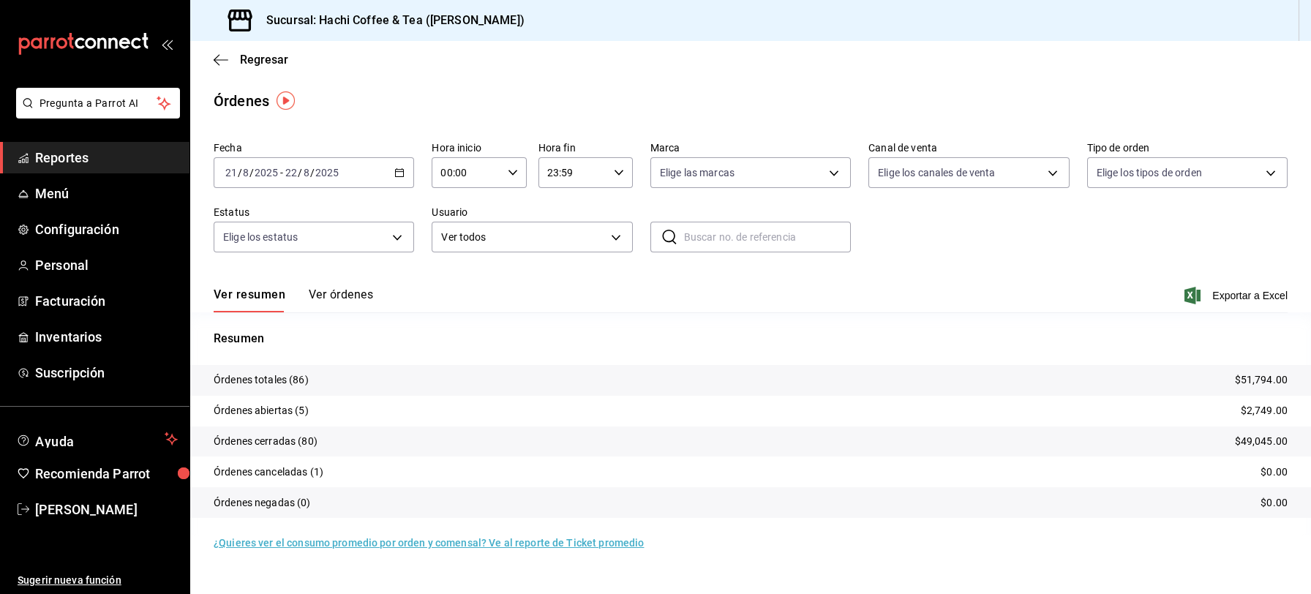
click at [403, 170] on icon "button" at bounding box center [399, 172] width 10 height 10
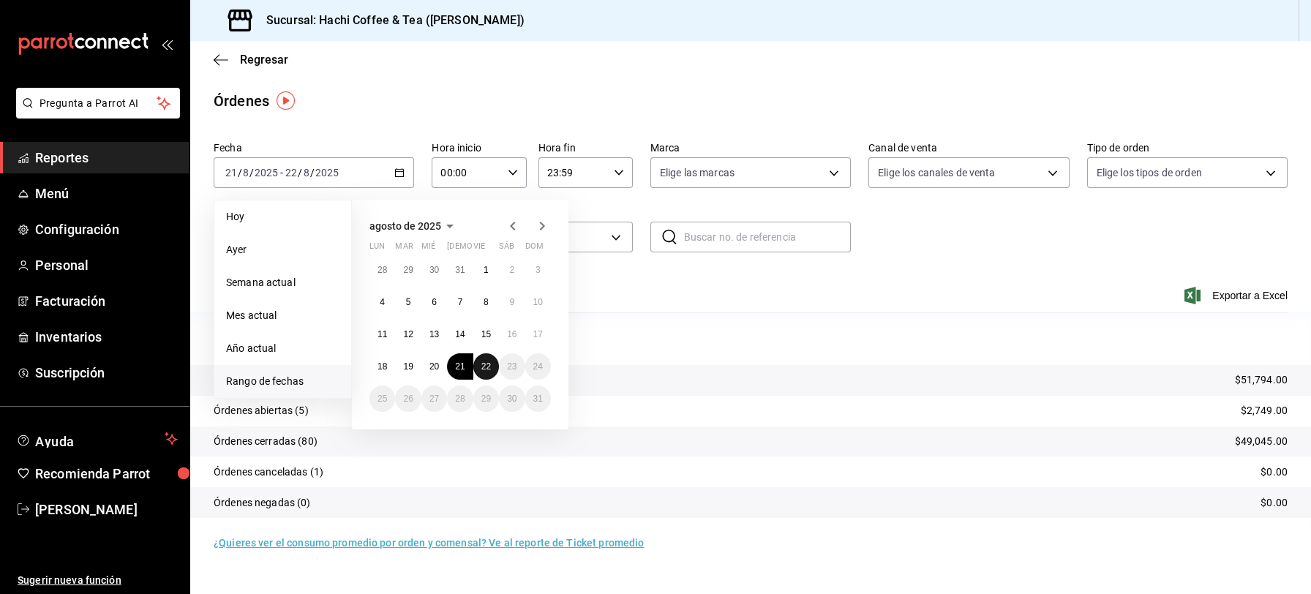
click at [489, 369] on abbr "22" at bounding box center [486, 366] width 10 height 10
